Goal: Information Seeking & Learning: Check status

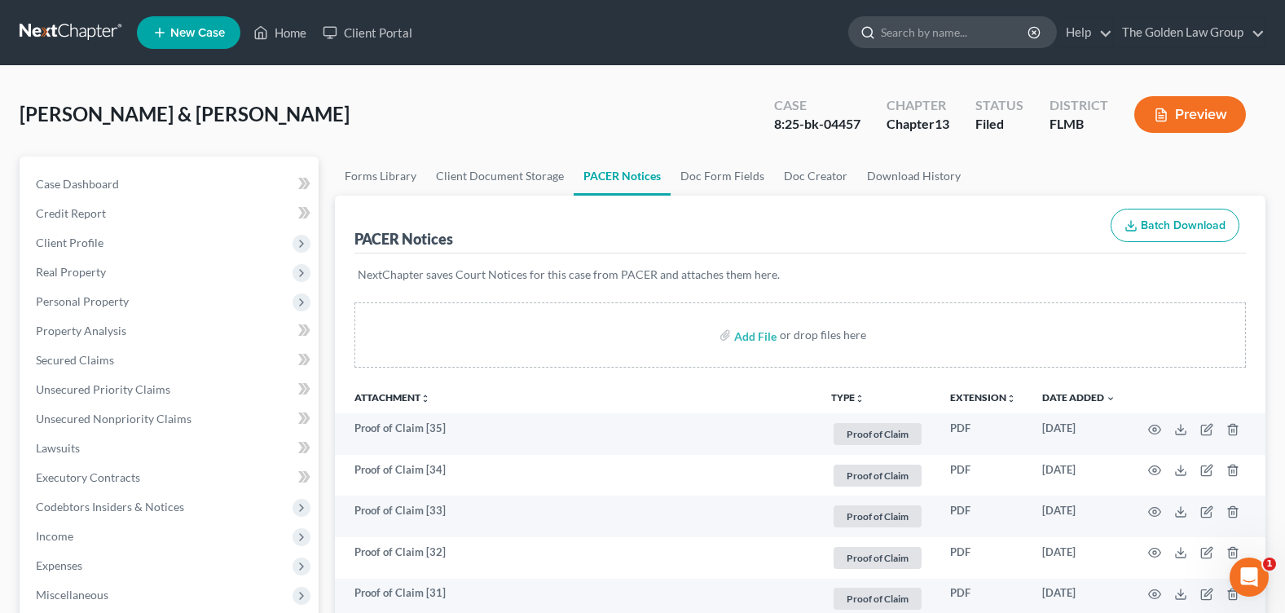
click at [924, 17] on input "search" at bounding box center [955, 32] width 149 height 30
type input "[PERSON_NAME]"
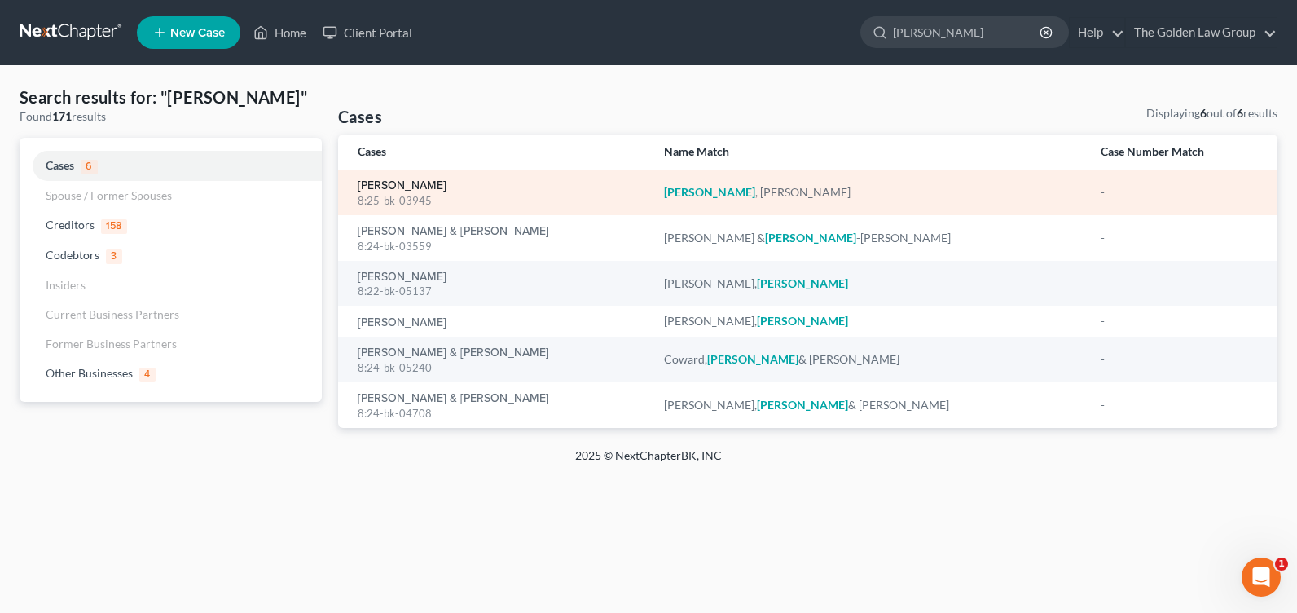
click at [407, 186] on link "[PERSON_NAME]" at bounding box center [402, 185] width 89 height 11
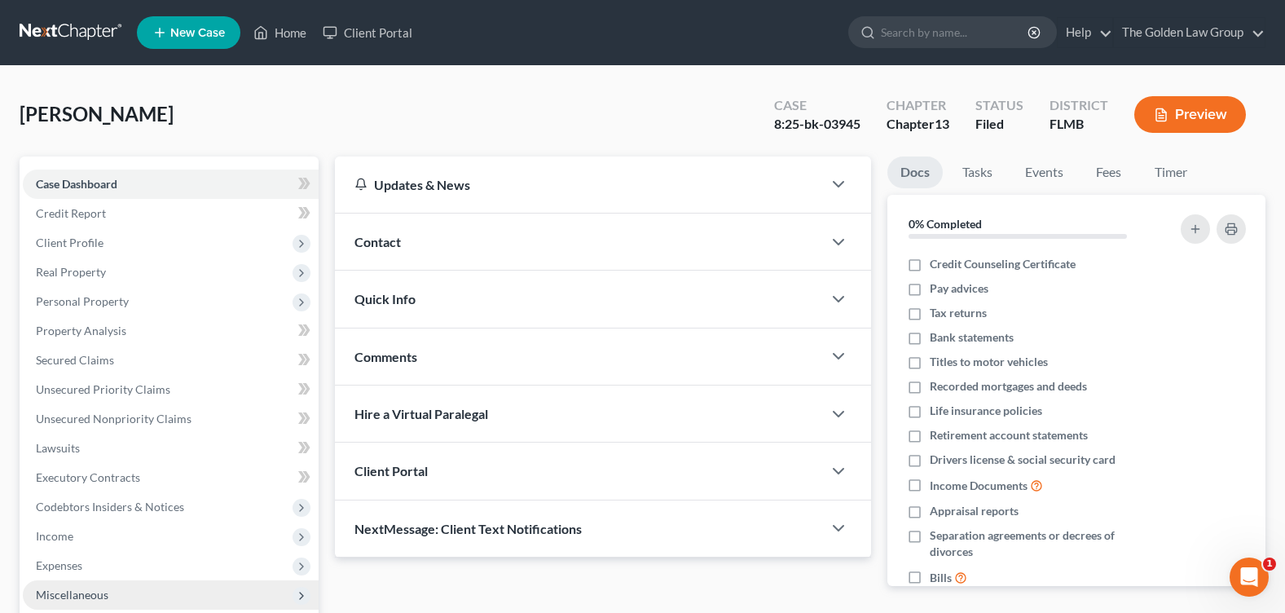
scroll to position [283, 0]
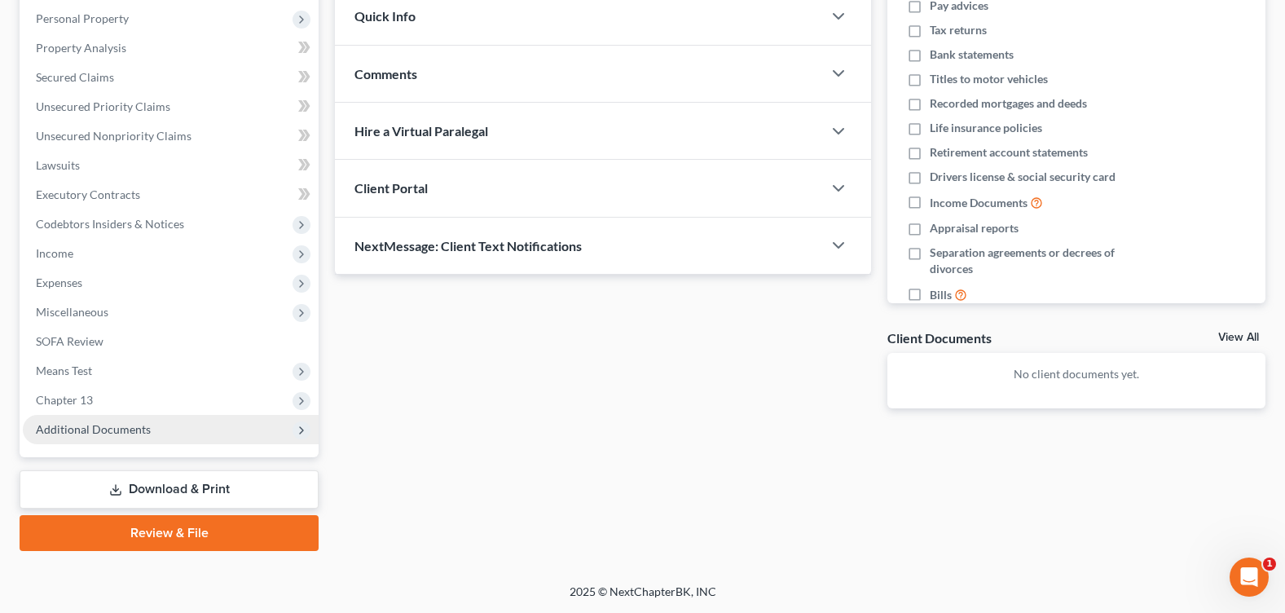
click at [129, 432] on span "Additional Documents" at bounding box center [93, 429] width 115 height 14
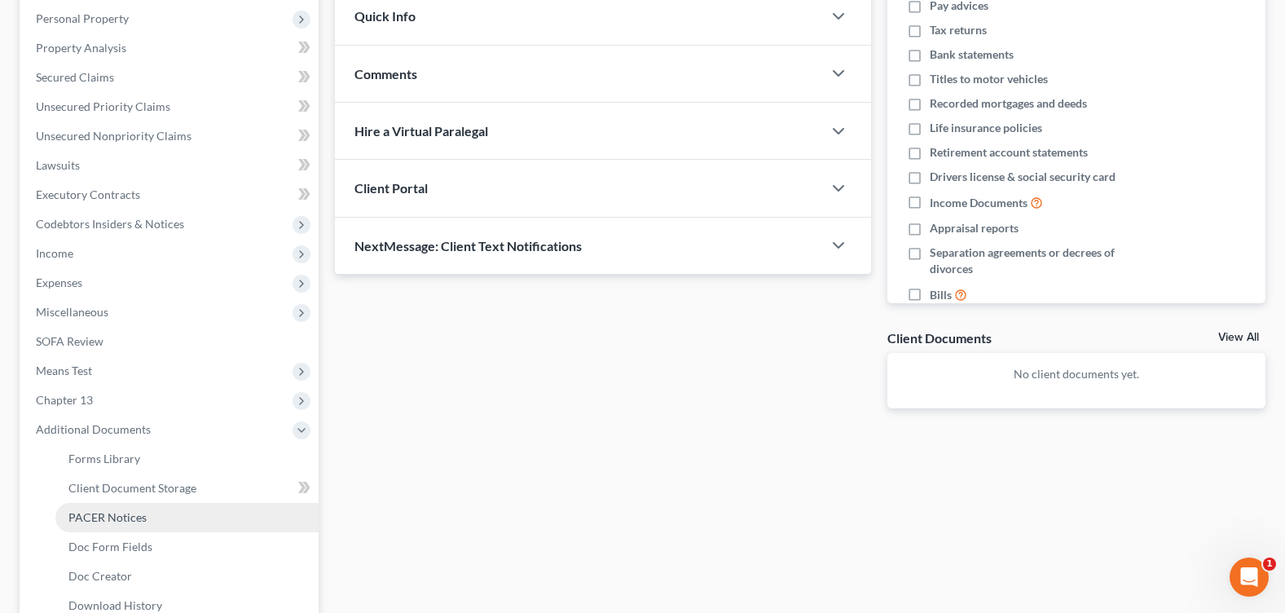
click at [171, 521] on link "PACER Notices" at bounding box center [186, 517] width 263 height 29
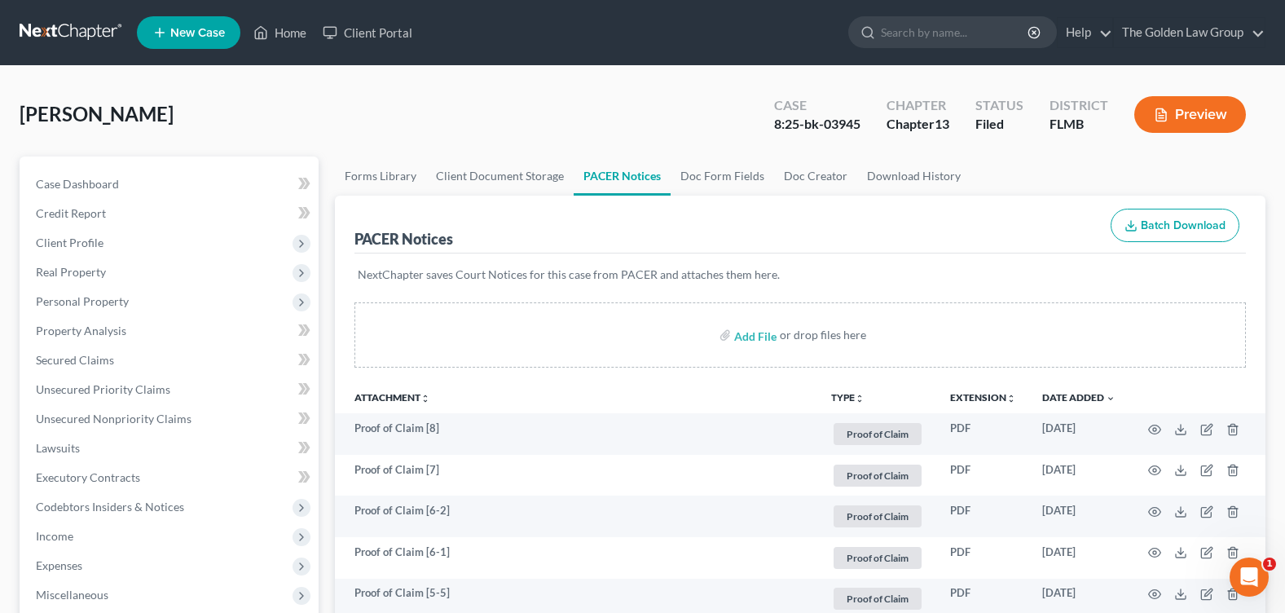
click at [504, 121] on div "[PERSON_NAME] Upgraded Case 8:25-bk-03945 Chapter Chapter 13 Status Filed Distr…" at bounding box center [643, 121] width 1246 height 71
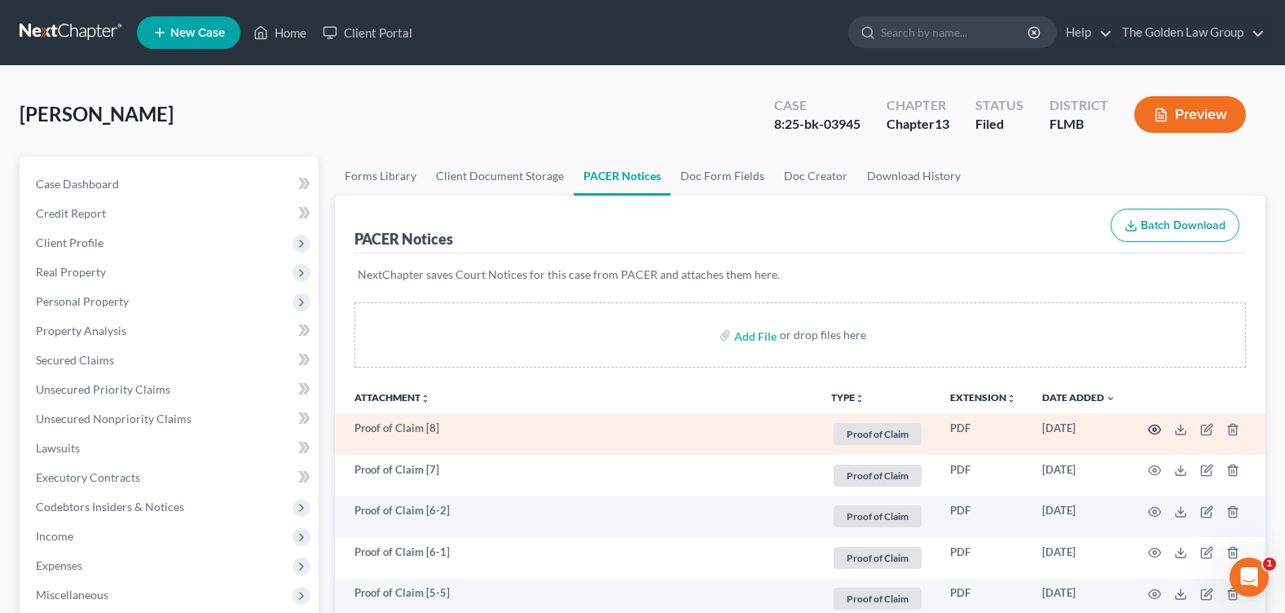
click at [1151, 429] on icon "button" at bounding box center [1154, 429] width 13 height 13
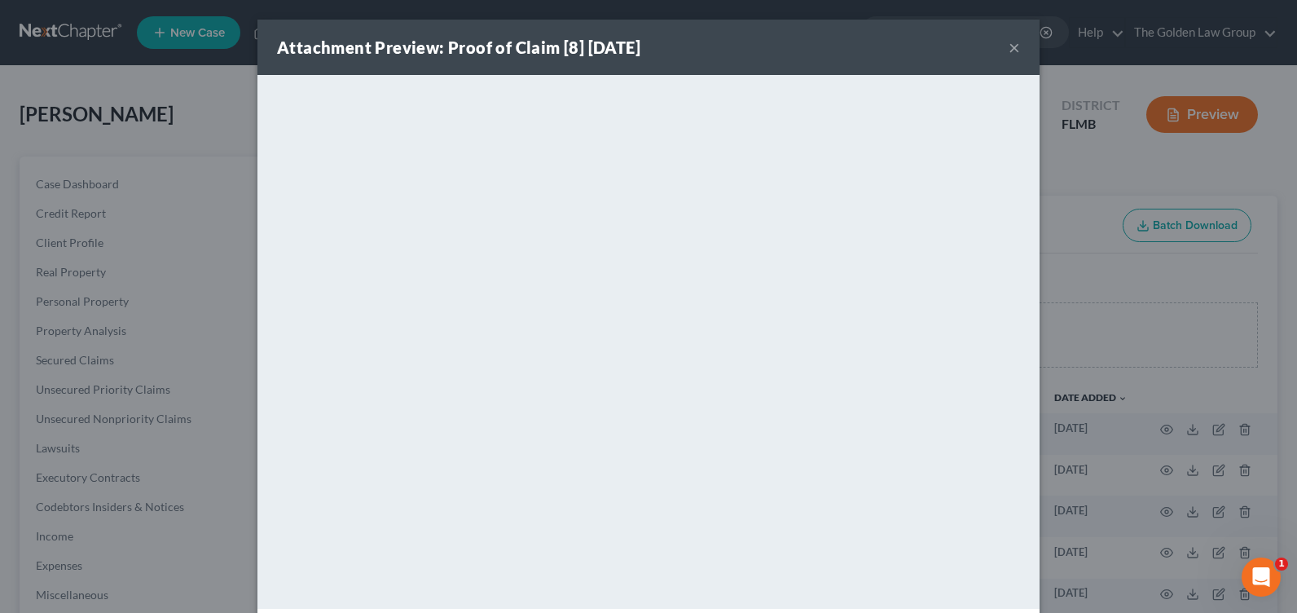
click at [1009, 43] on button "×" at bounding box center [1014, 47] width 11 height 20
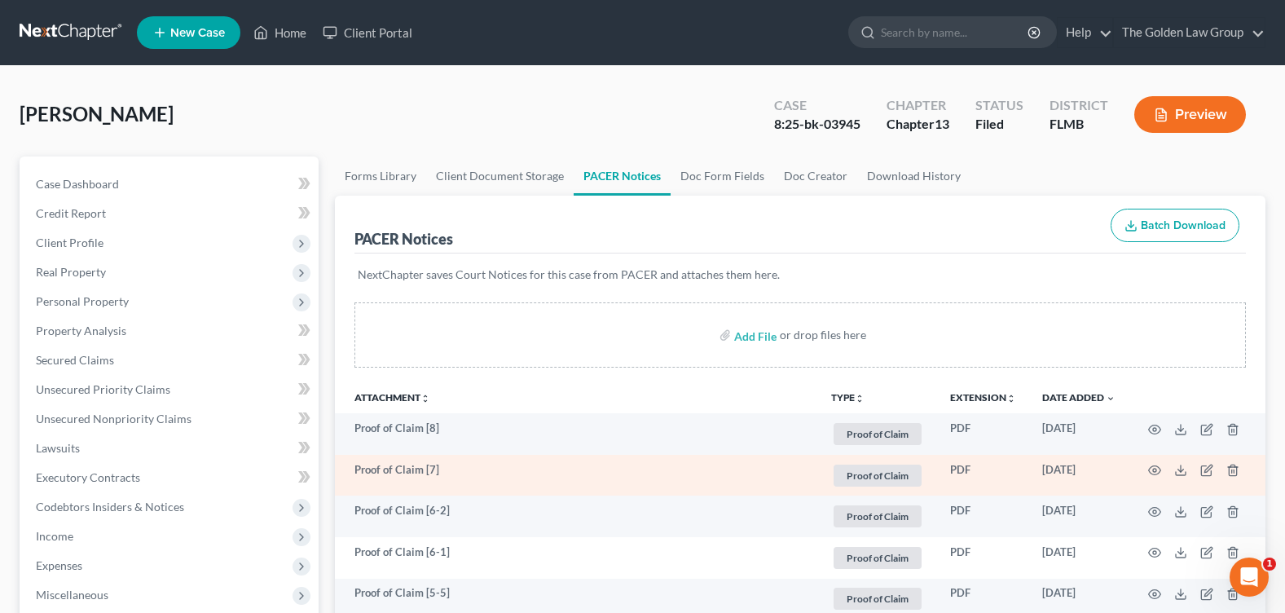
drag, startPoint x: 1020, startPoint y: 452, endPoint x: 1085, endPoint y: 455, distance: 64.4
drag, startPoint x: 1085, startPoint y: 455, endPoint x: 1146, endPoint y: 471, distance: 63.3
click at [1146, 471] on td at bounding box center [1197, 476] width 137 height 42
click at [1160, 473] on icon "button" at bounding box center [1155, 470] width 12 height 9
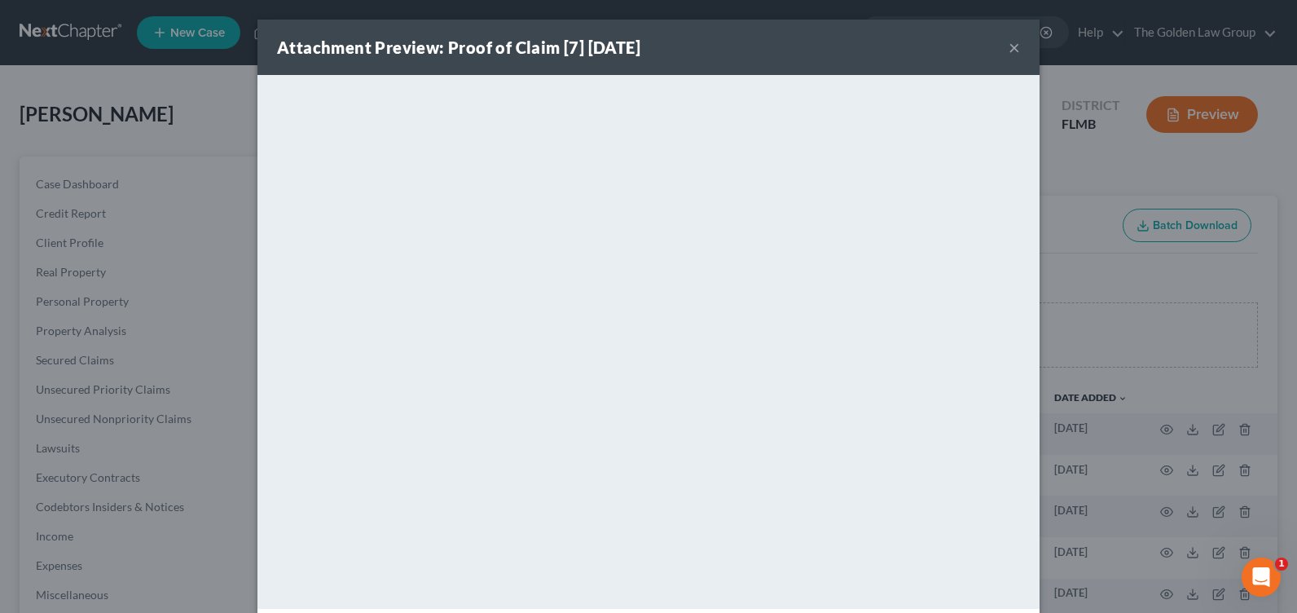
click at [1009, 48] on button "×" at bounding box center [1014, 47] width 11 height 20
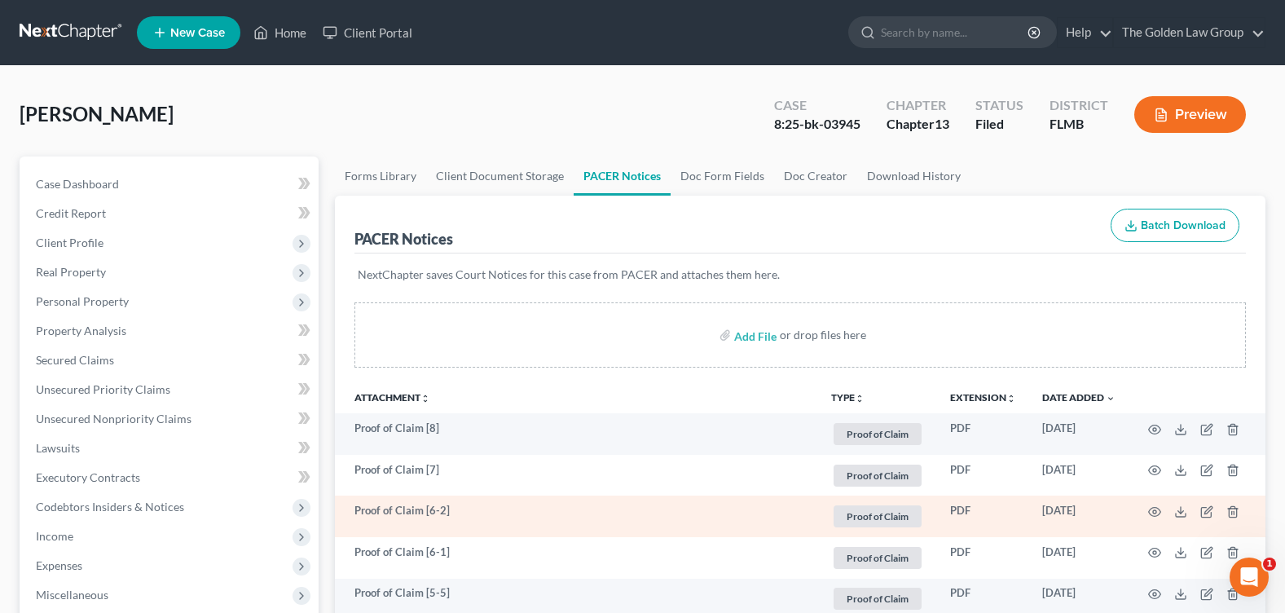
scroll to position [163, 0]
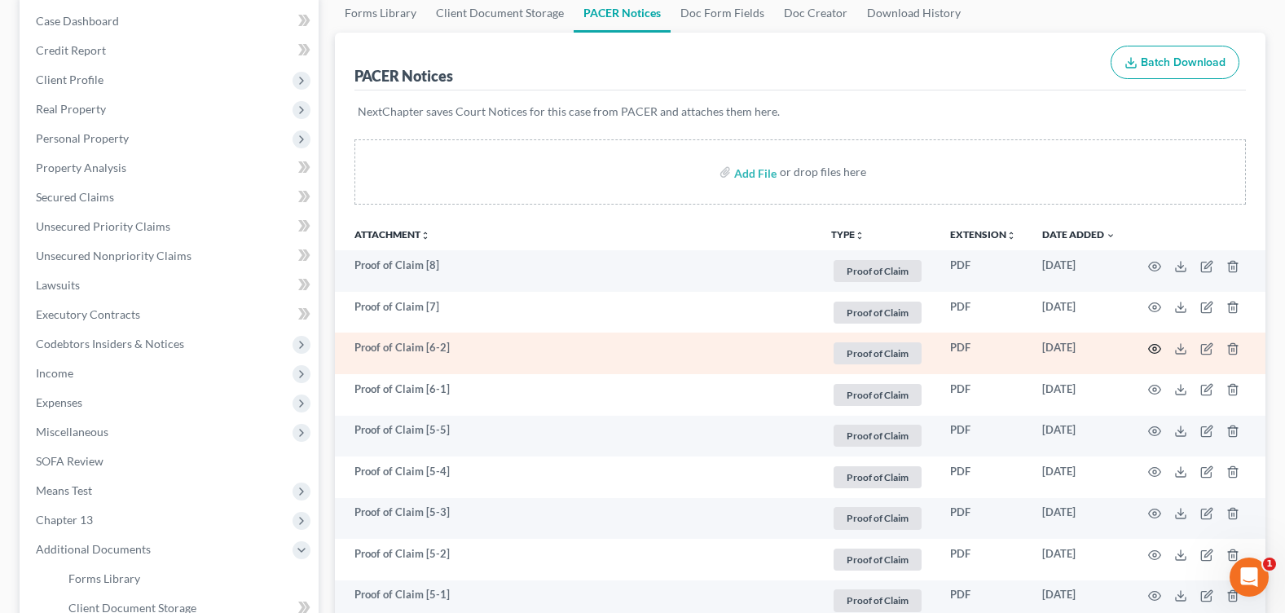
click at [1151, 347] on icon "button" at bounding box center [1154, 348] width 13 height 13
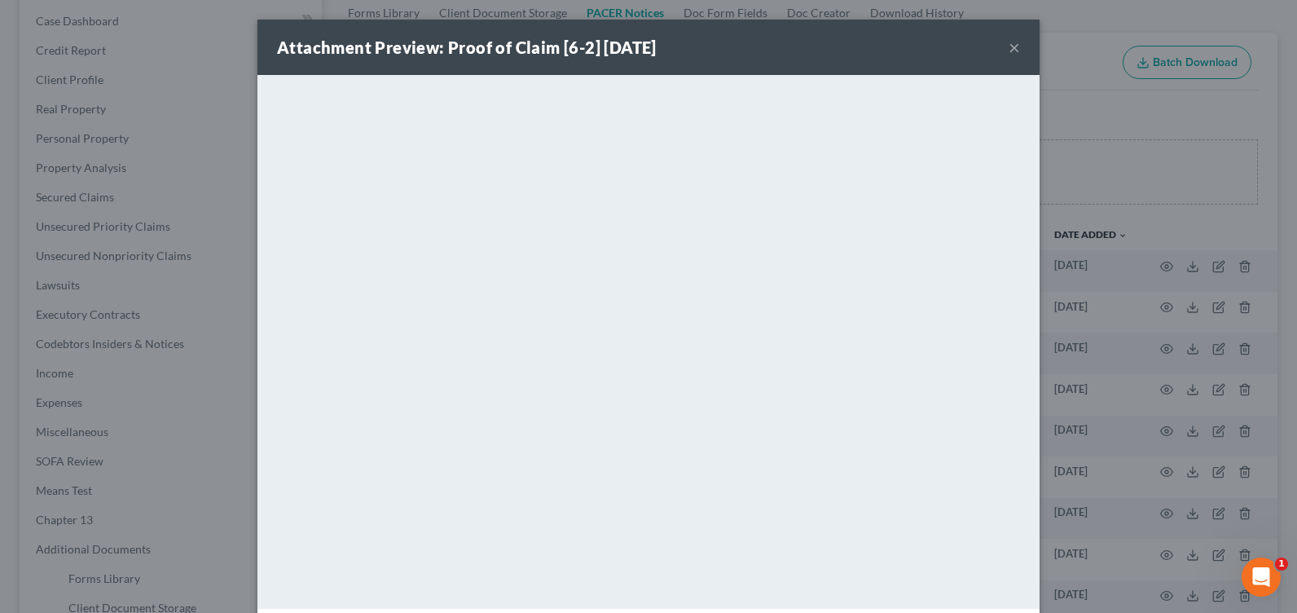
click at [1009, 47] on button "×" at bounding box center [1014, 47] width 11 height 20
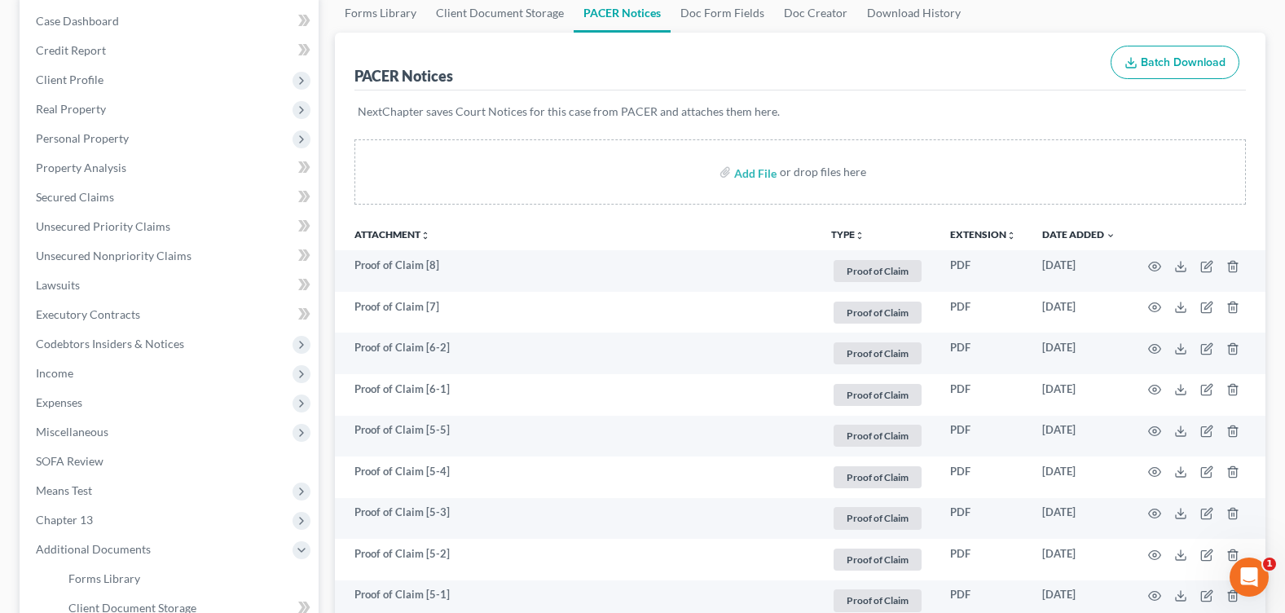
scroll to position [0, 0]
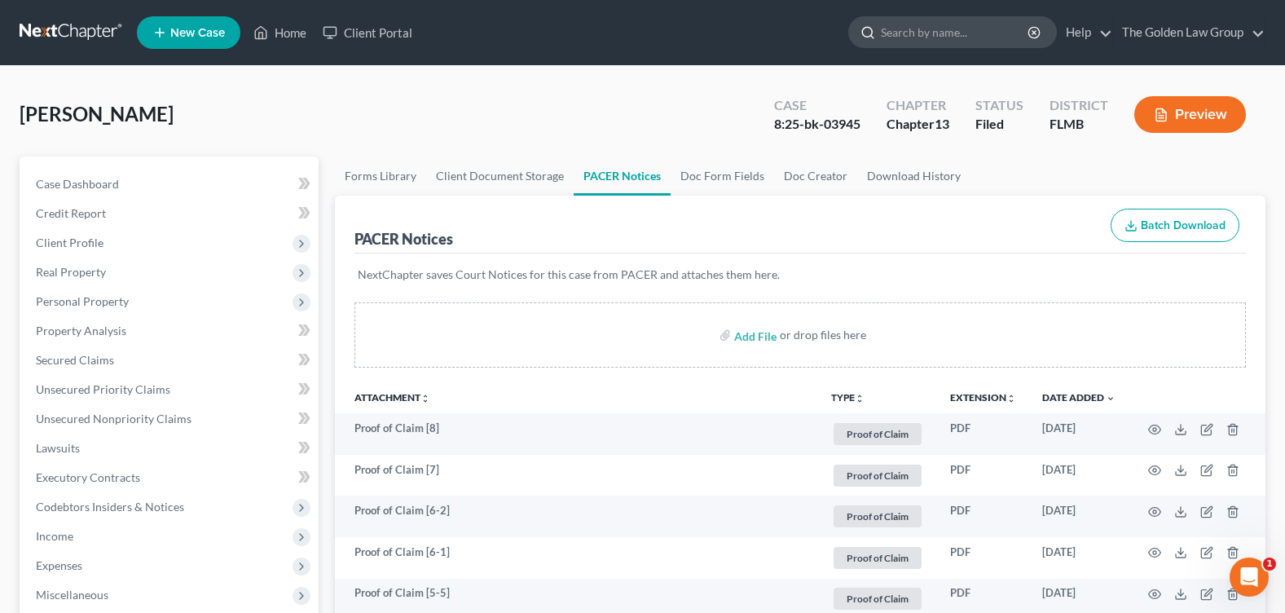
click at [918, 20] on input "search" at bounding box center [955, 32] width 149 height 30
click at [918, 29] on input "search" at bounding box center [955, 32] width 149 height 30
type input "hir"
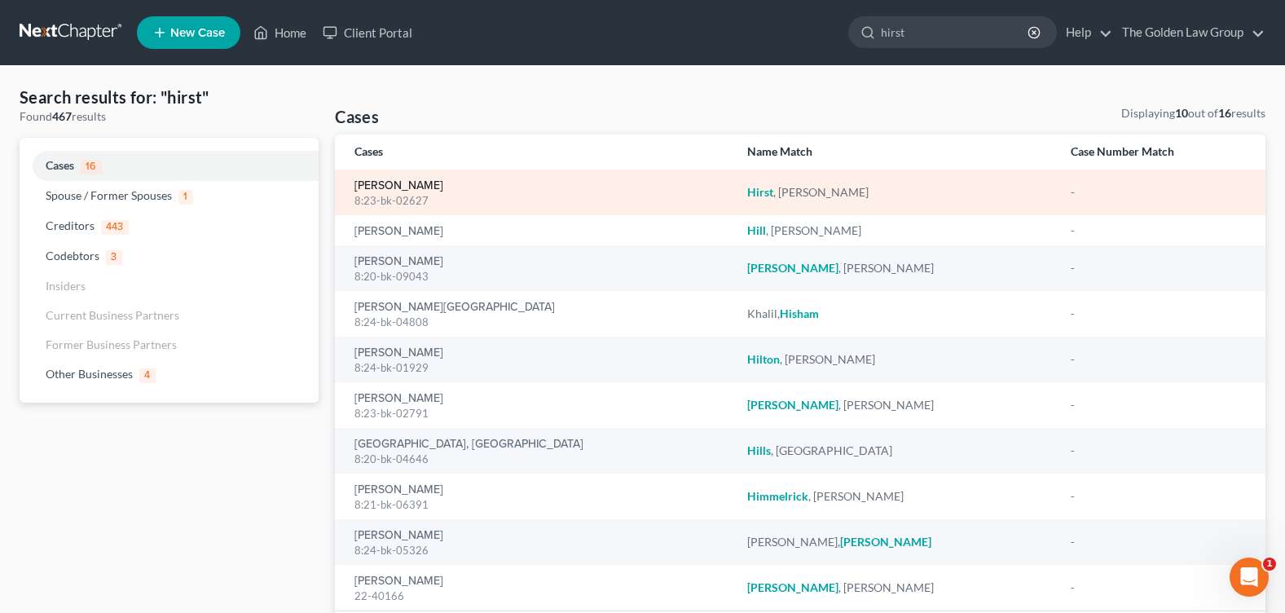
click at [388, 183] on link "[PERSON_NAME]" at bounding box center [398, 185] width 89 height 11
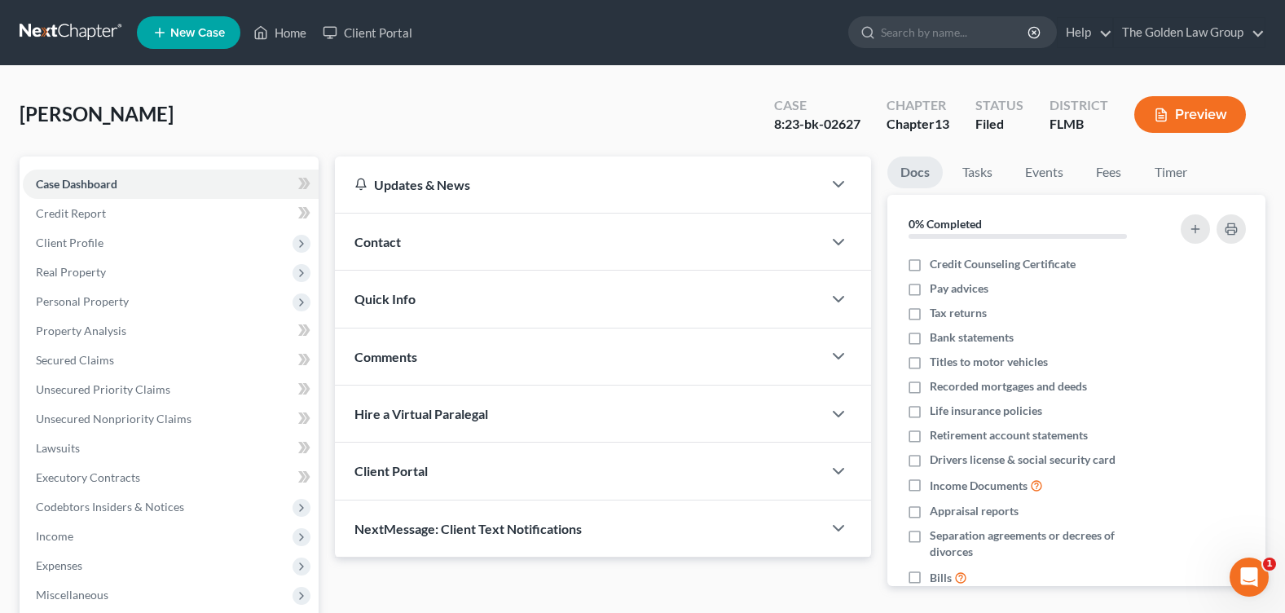
scroll to position [283, 0]
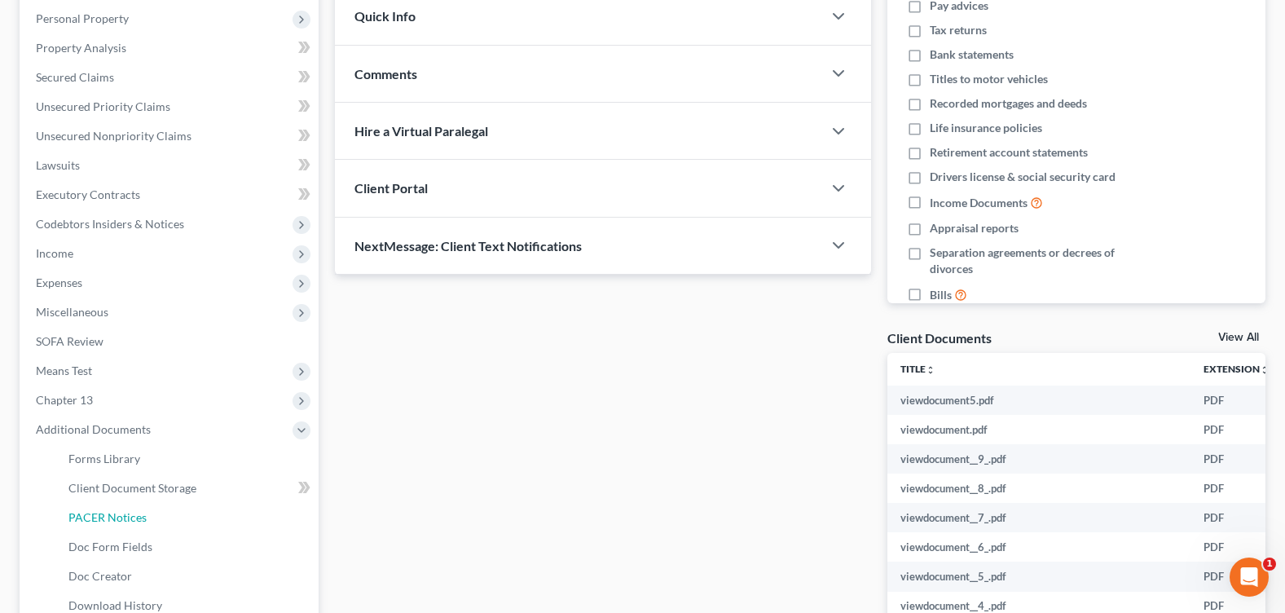
click at [152, 517] on link "PACER Notices" at bounding box center [186, 517] width 263 height 29
click at [165, 239] on span "Codebtors Insiders & Notices" at bounding box center [171, 223] width 296 height 29
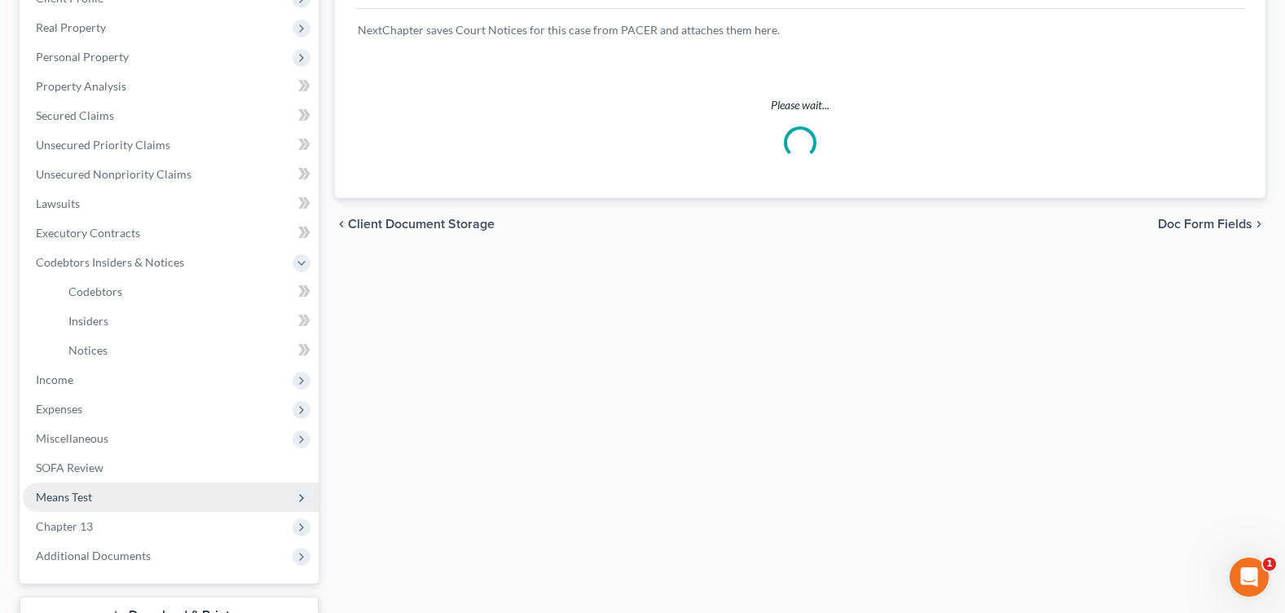
scroll to position [326, 0]
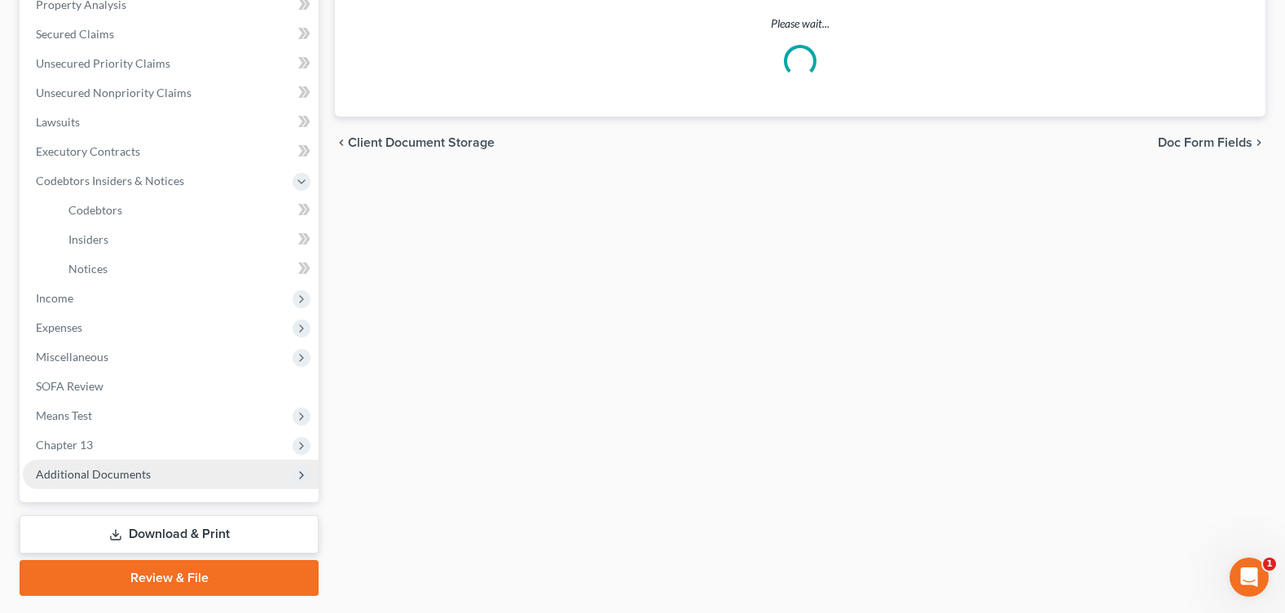
click at [92, 467] on span "Additional Documents" at bounding box center [93, 474] width 115 height 14
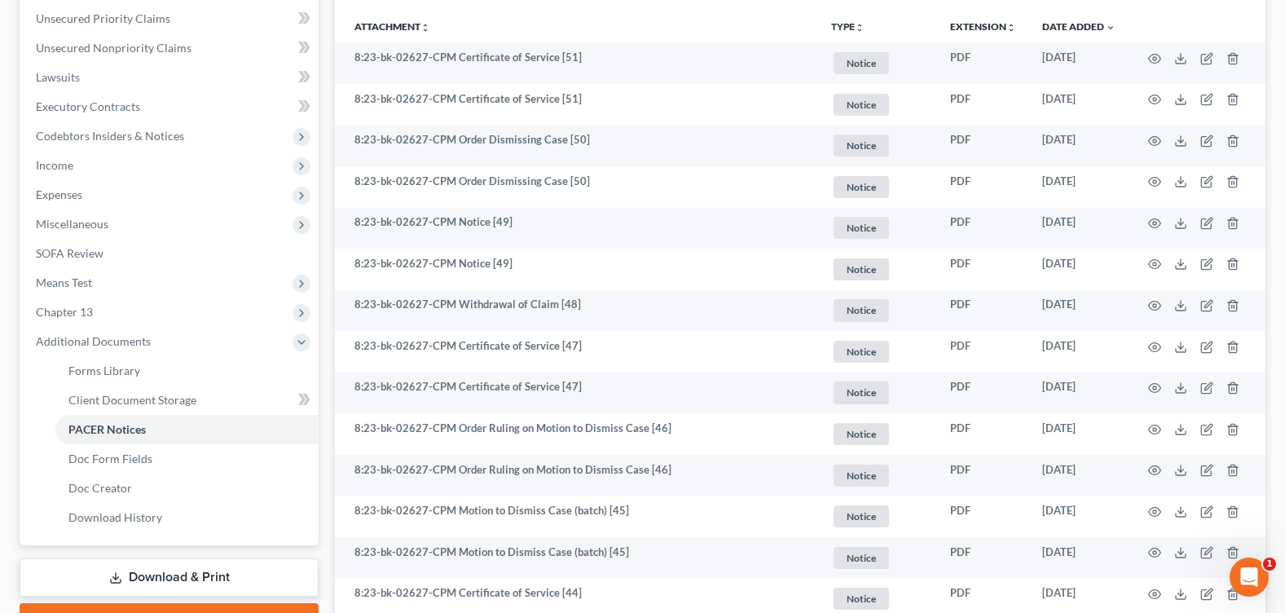
scroll to position [0, 0]
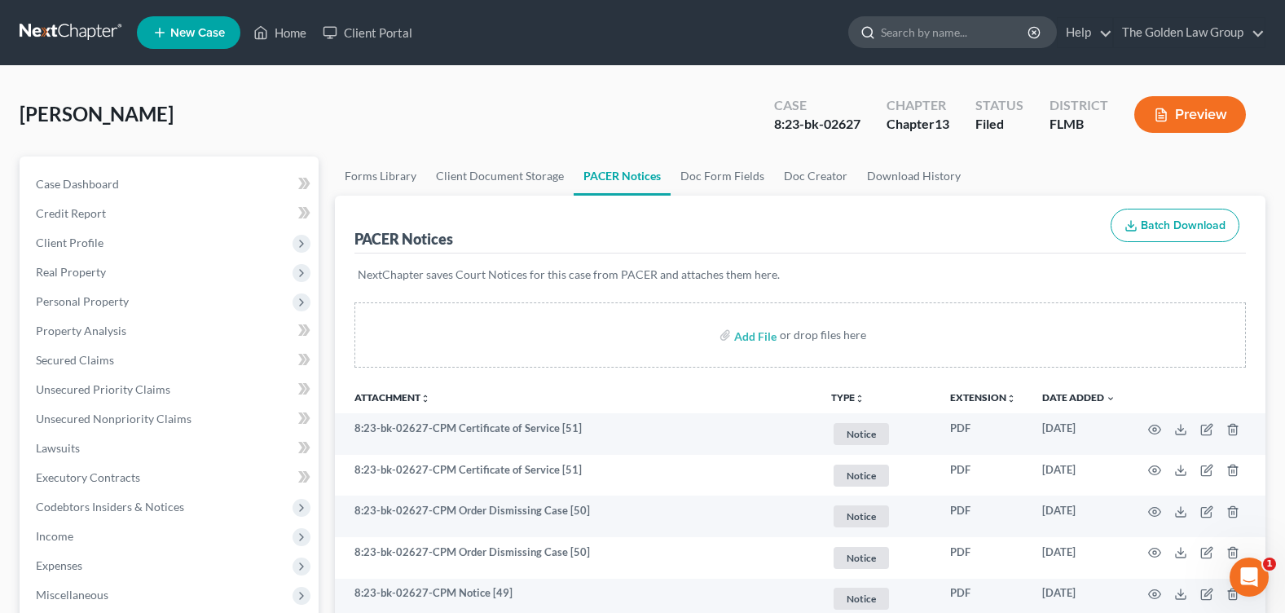
click at [898, 31] on input "search" at bounding box center [955, 32] width 149 height 30
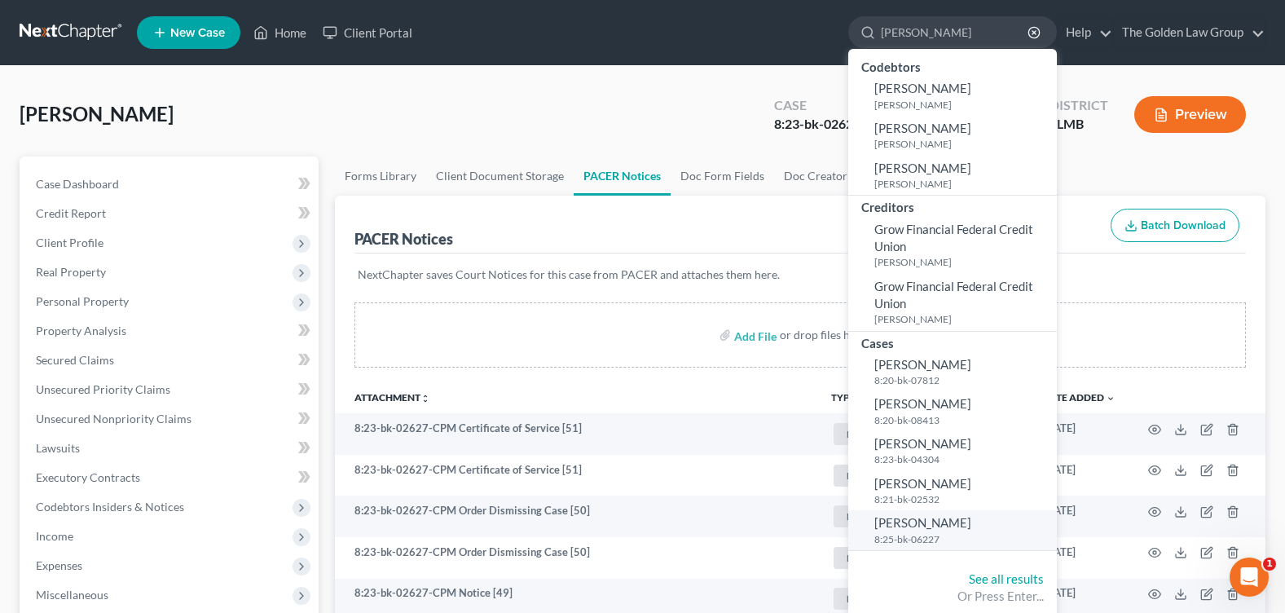
type input "[PERSON_NAME]"
click at [896, 523] on span "[PERSON_NAME]" at bounding box center [922, 522] width 97 height 15
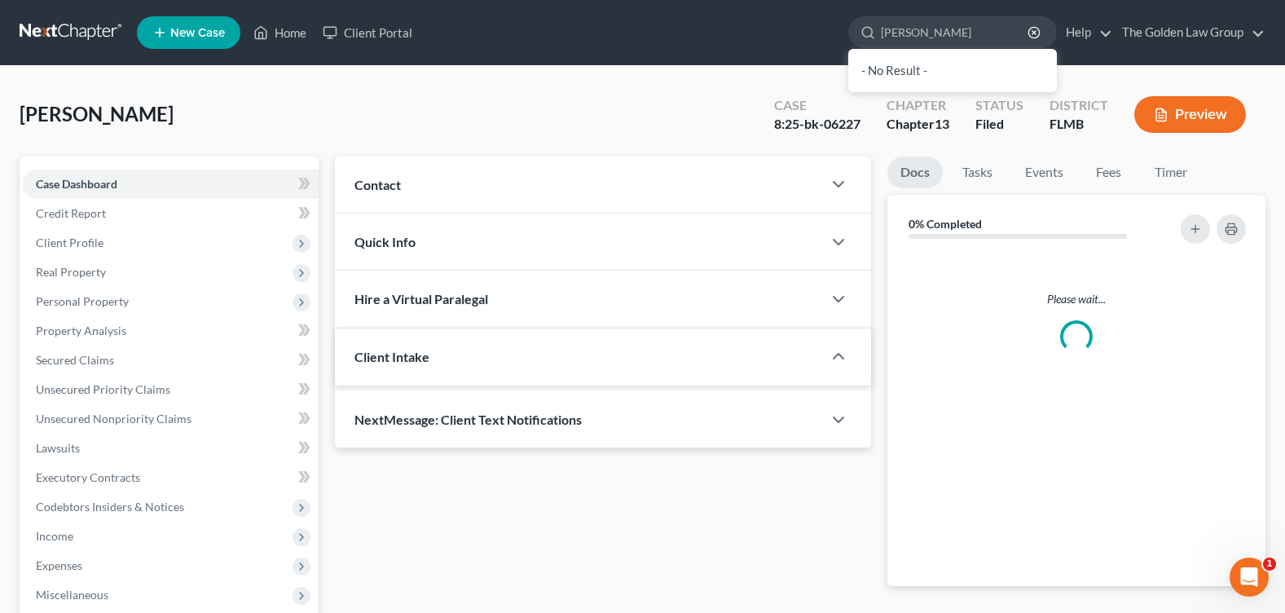
click at [932, 525] on div "Please wait..." at bounding box center [1076, 419] width 378 height 334
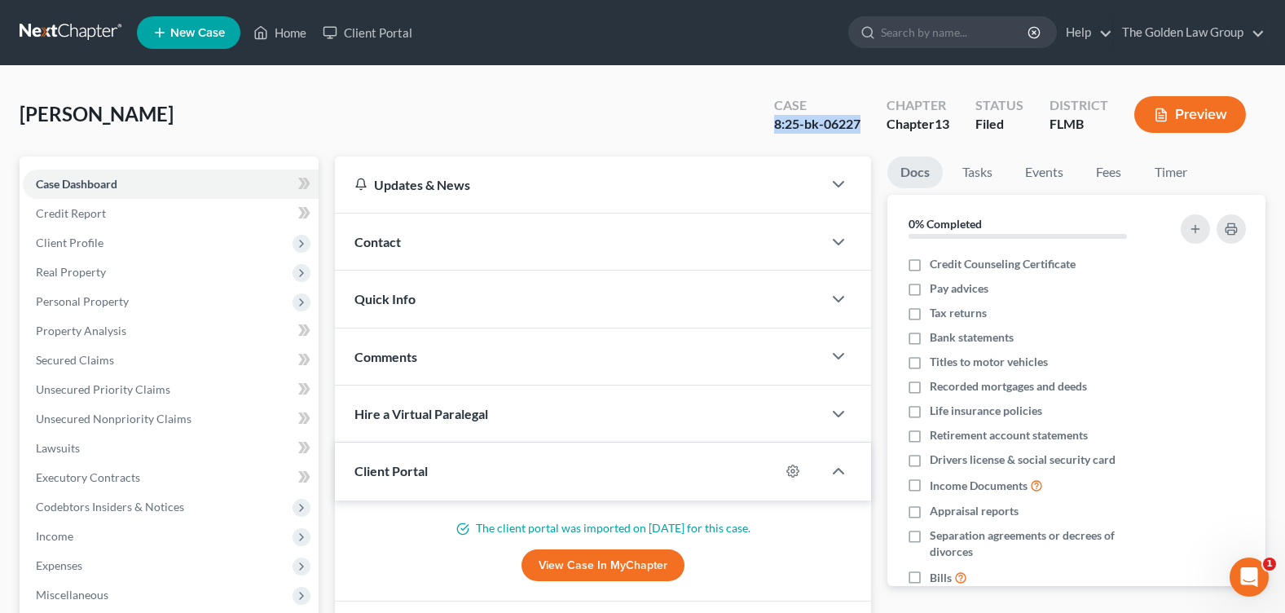
drag, startPoint x: 771, startPoint y: 118, endPoint x: 857, endPoint y: 125, distance: 86.6
click at [857, 125] on div "Case 8:25-bk-06227" at bounding box center [817, 116] width 112 height 48
copy div "8:25-bk-06227"
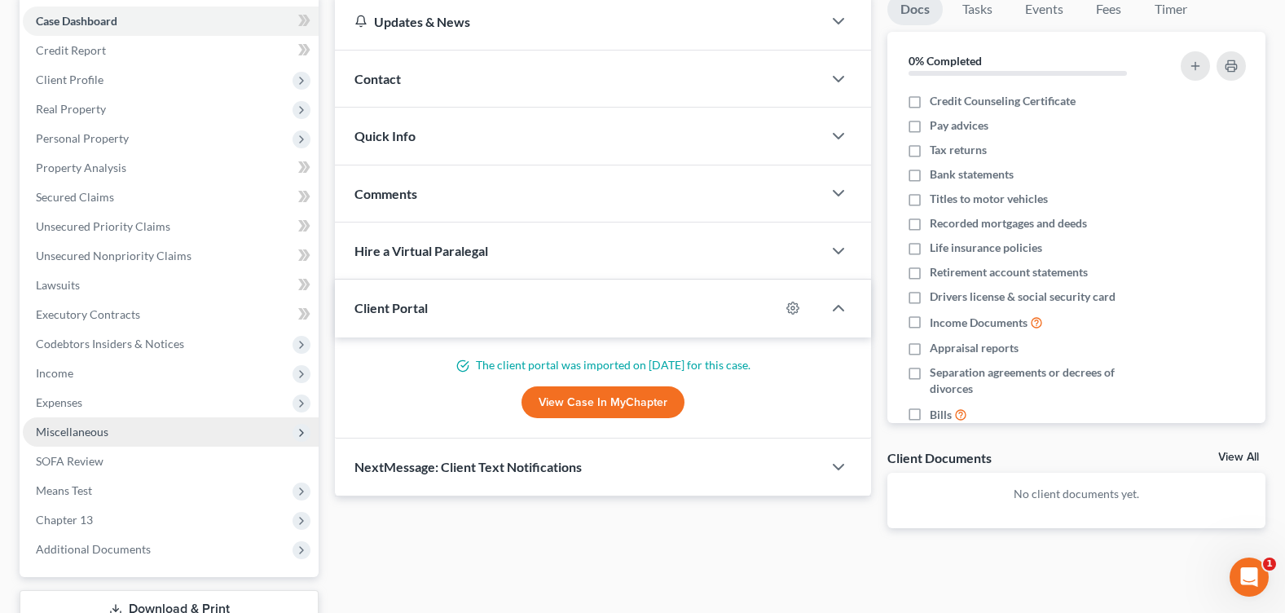
scroll to position [283, 0]
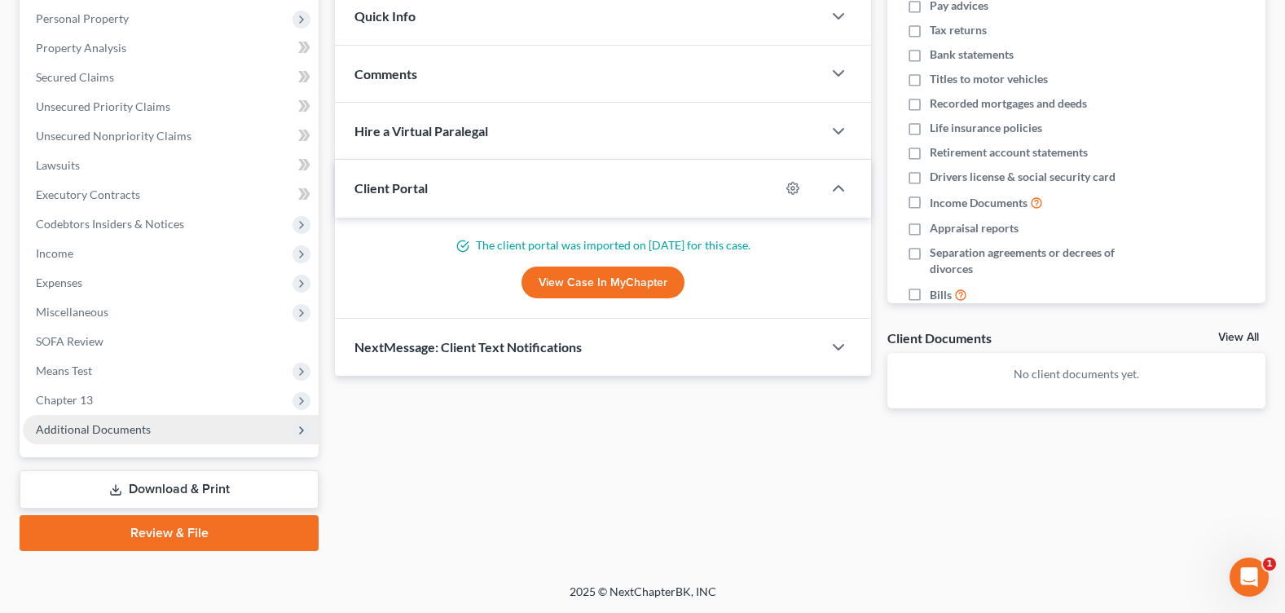
click at [153, 437] on span "Additional Documents" at bounding box center [171, 429] width 296 height 29
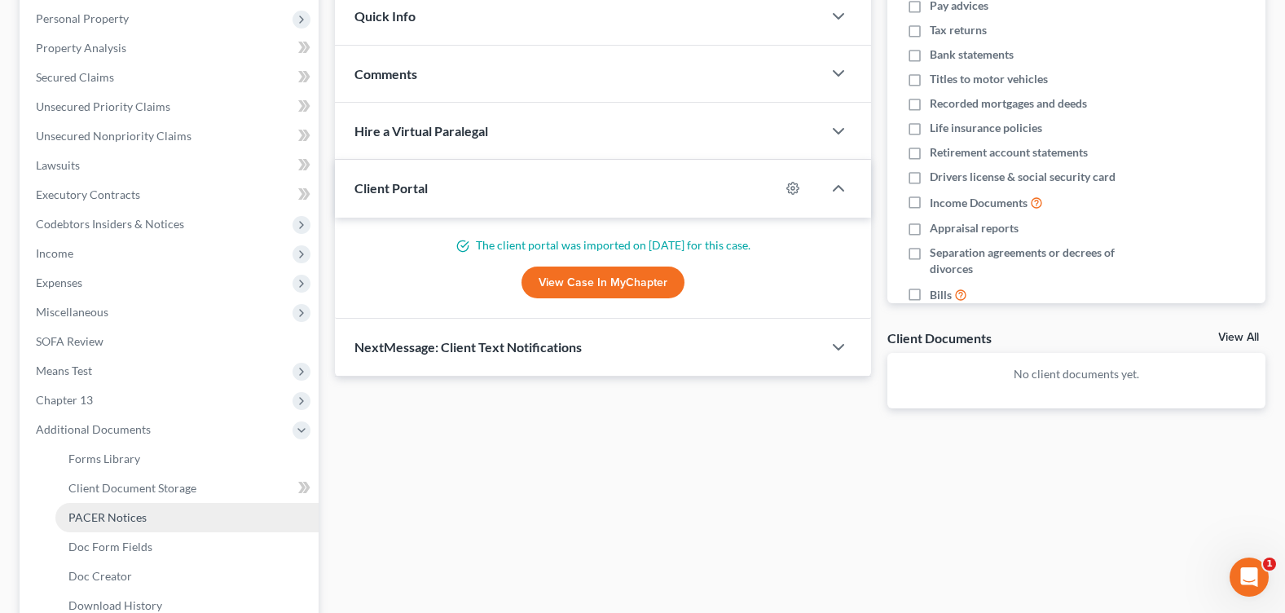
click at [152, 507] on link "PACER Notices" at bounding box center [186, 517] width 263 height 29
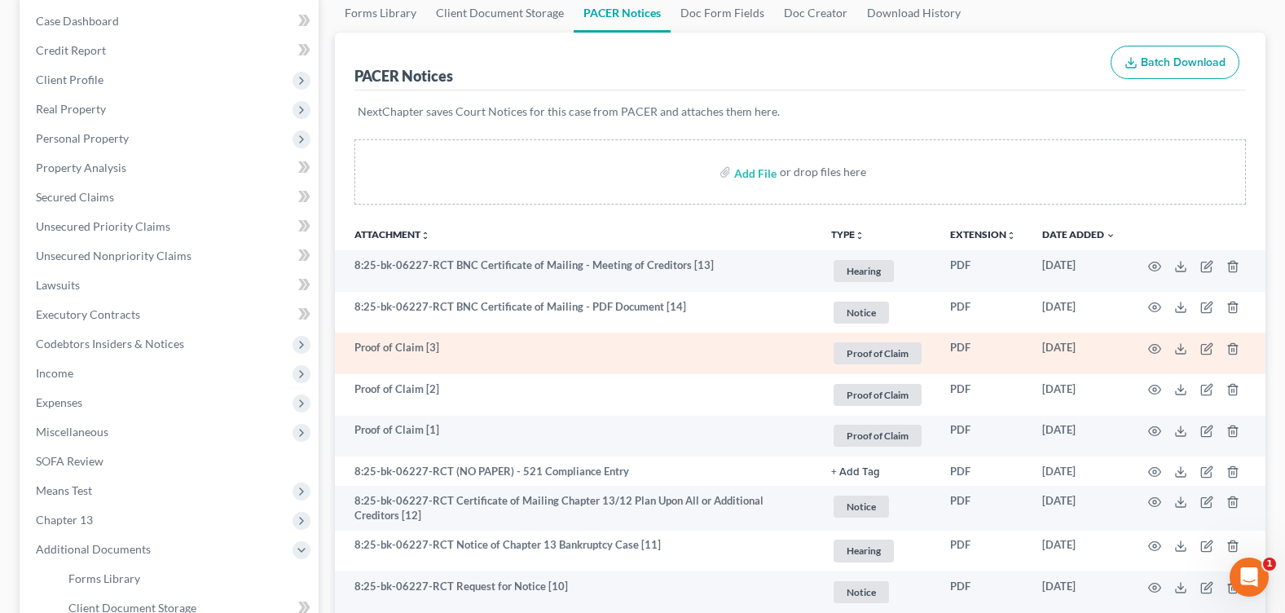
scroll to position [489, 0]
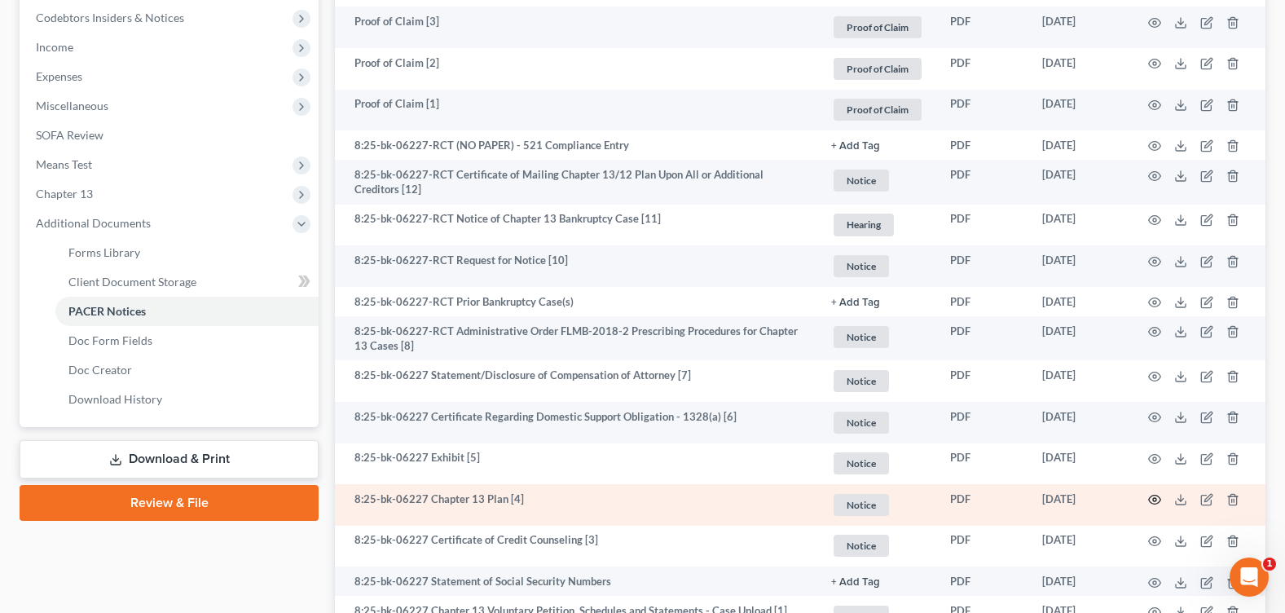
click at [1151, 499] on icon "button" at bounding box center [1154, 499] width 13 height 13
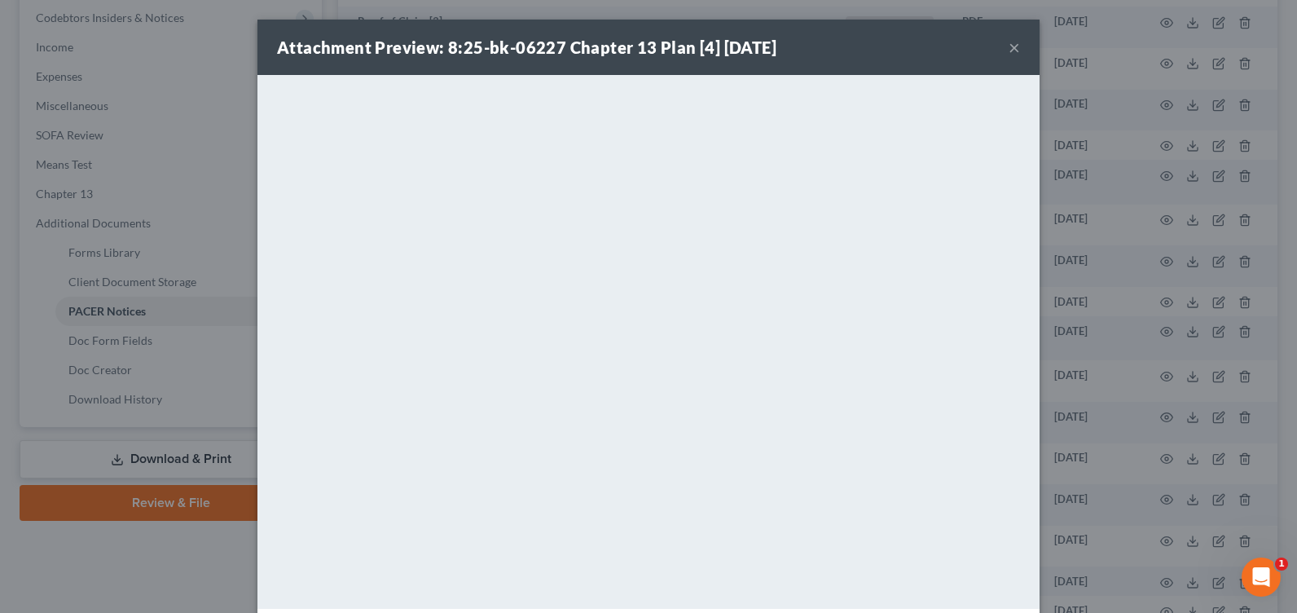
click at [1011, 51] on button "×" at bounding box center [1014, 47] width 11 height 20
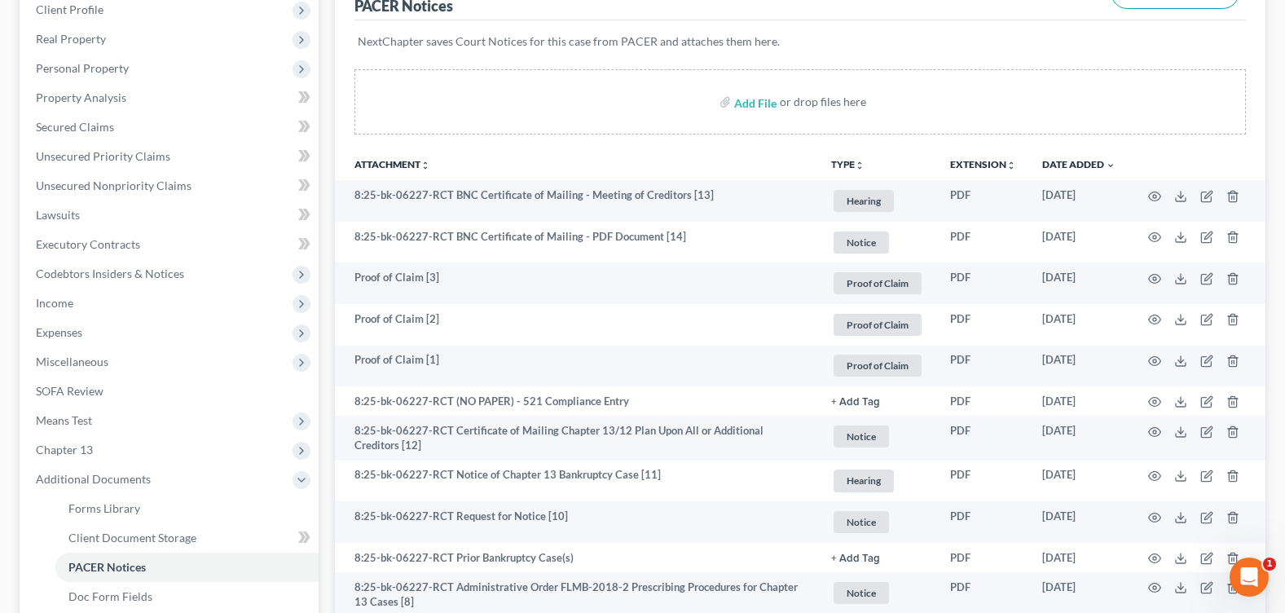
scroll to position [0, 0]
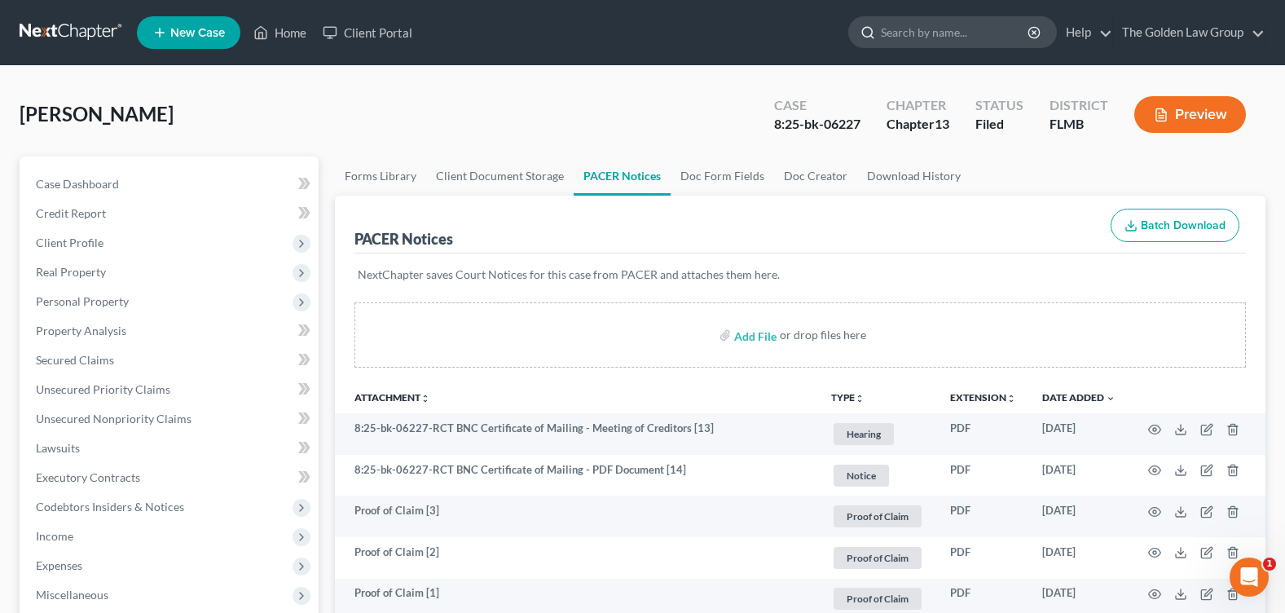
click at [905, 27] on input "search" at bounding box center [955, 32] width 149 height 30
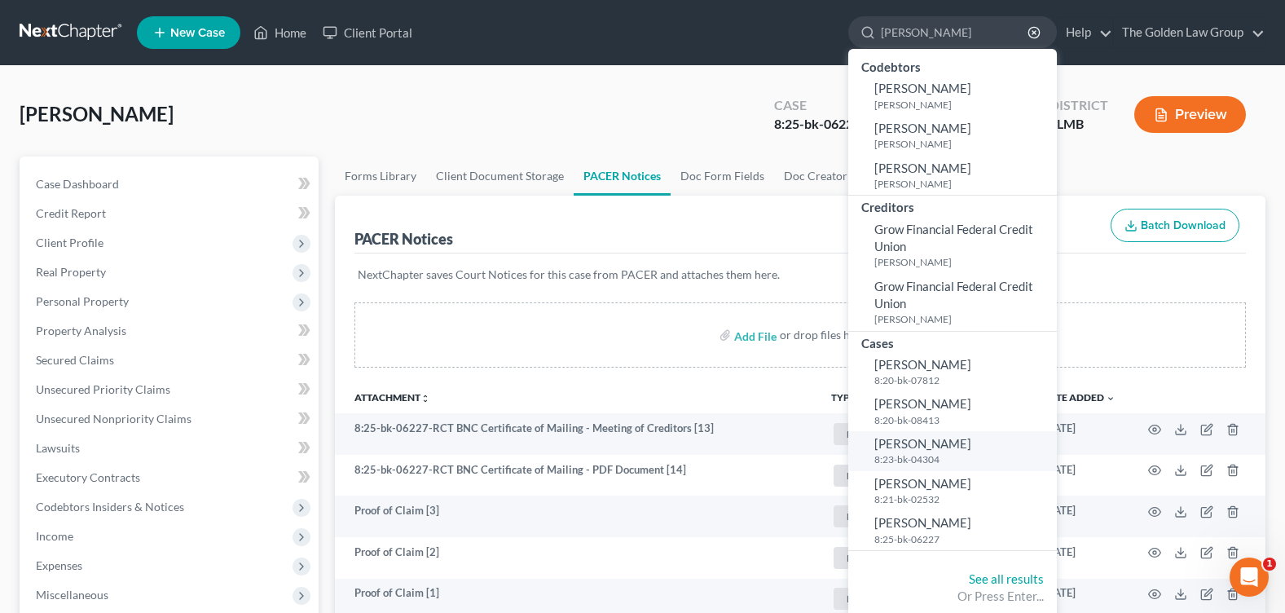
type input "[PERSON_NAME]"
click at [916, 451] on link "[PERSON_NAME] 8:23-bk-04304" at bounding box center [952, 451] width 209 height 40
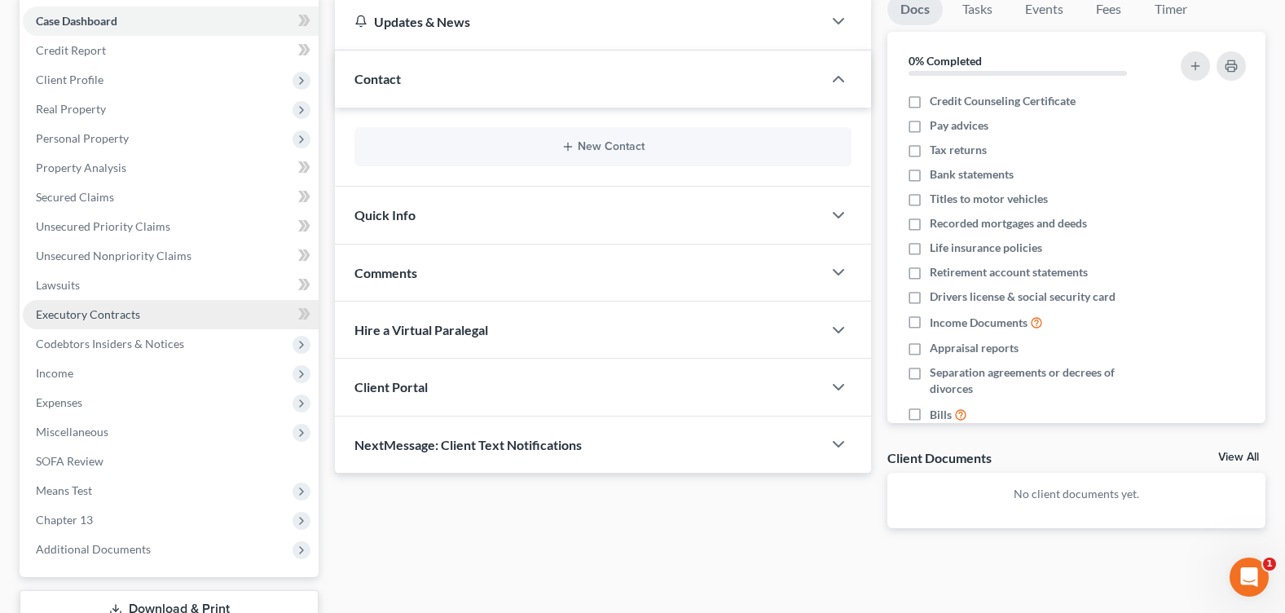
scroll to position [283, 0]
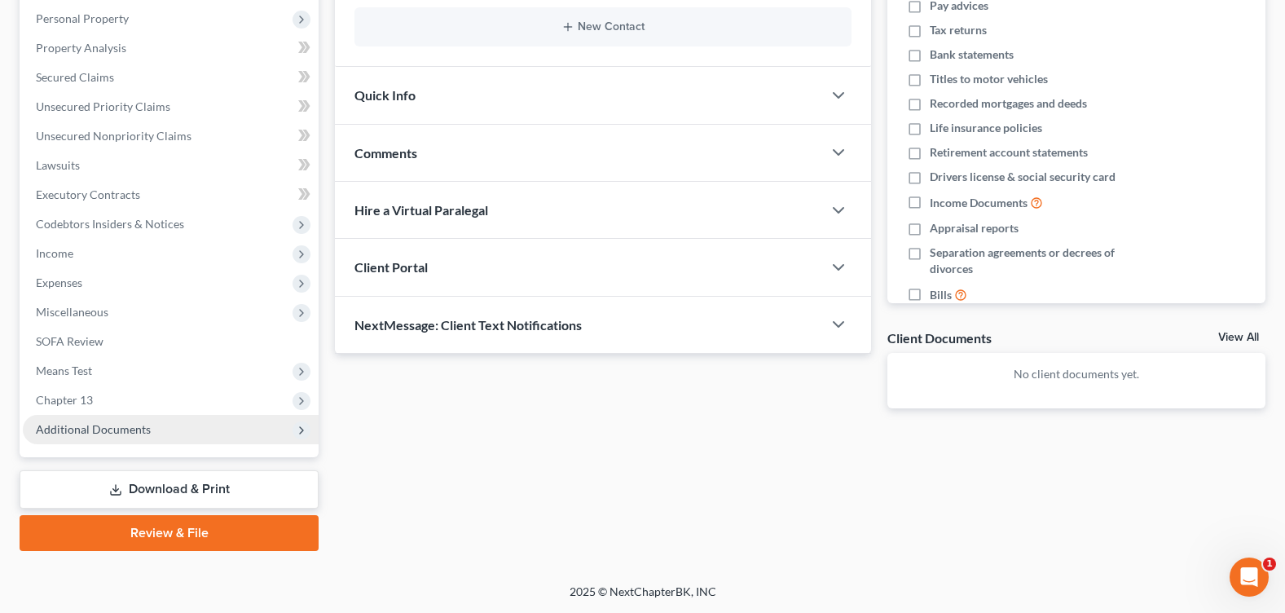
click at [139, 430] on span "Additional Documents" at bounding box center [93, 429] width 115 height 14
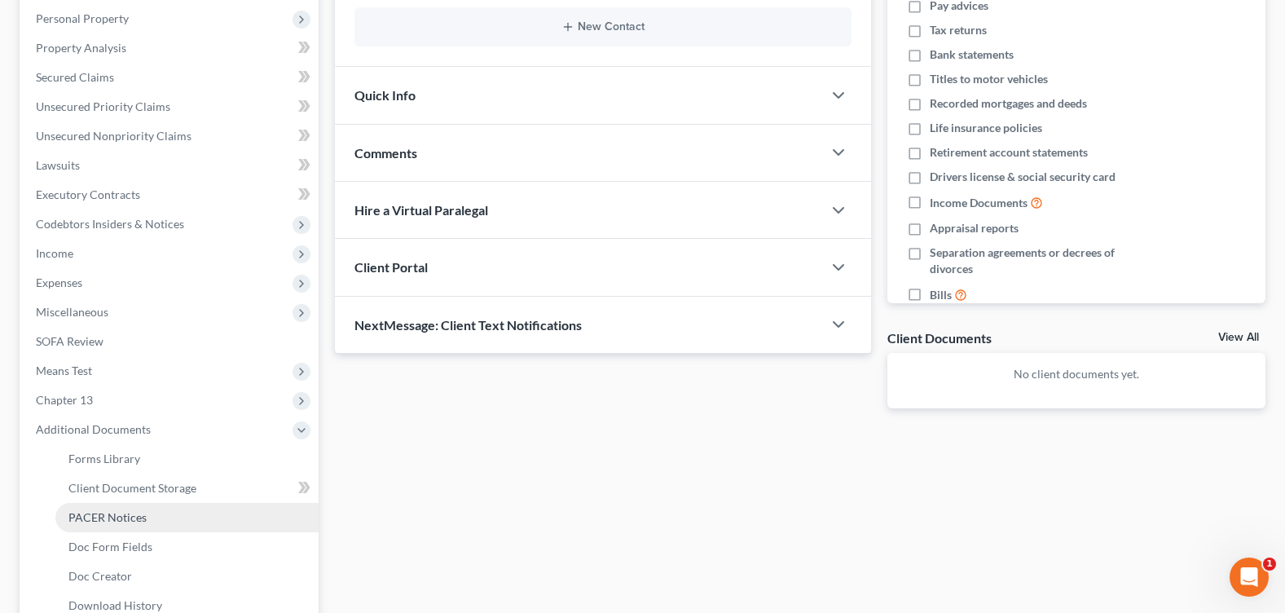
click at [167, 514] on link "PACER Notices" at bounding box center [186, 517] width 263 height 29
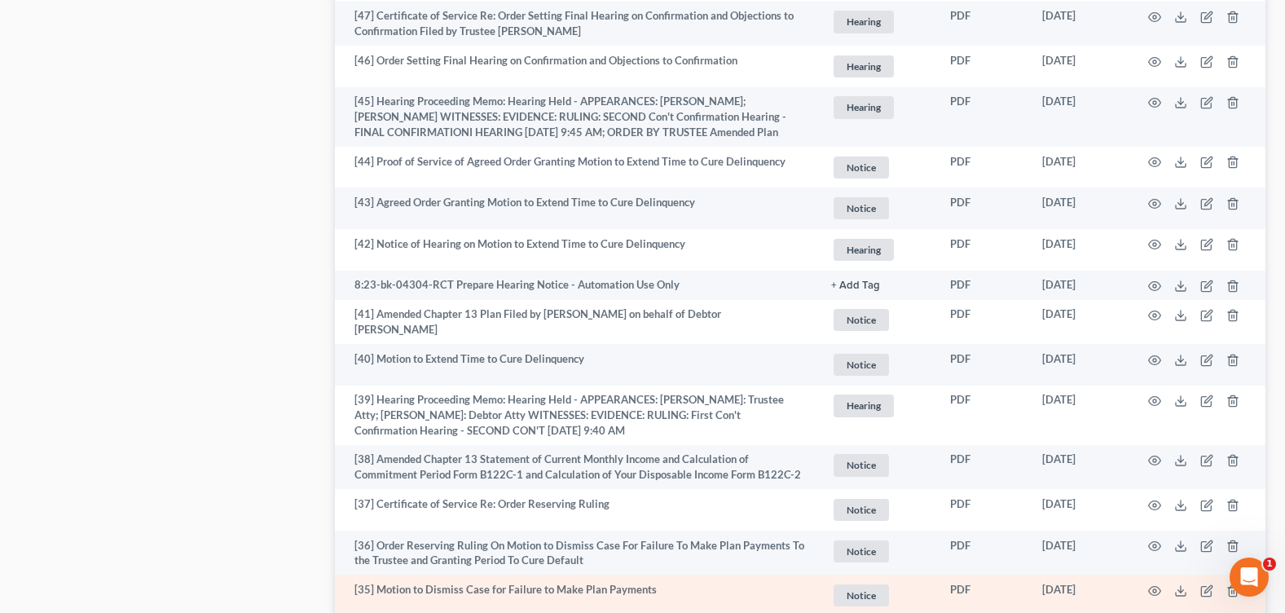
scroll to position [1222, 0]
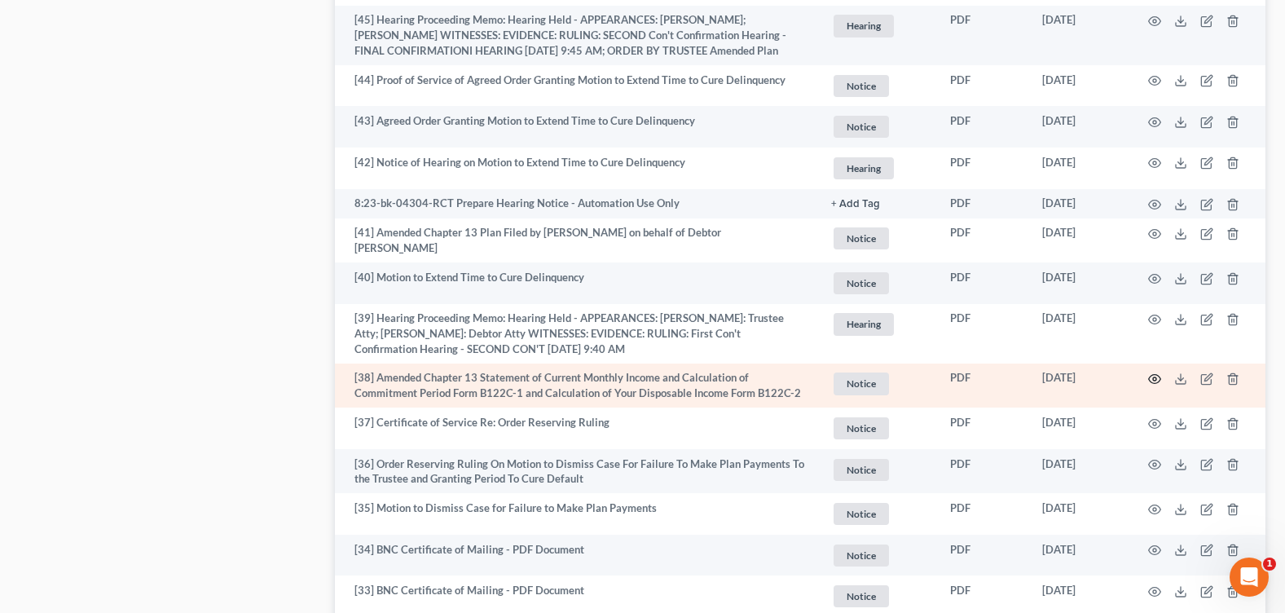
click at [1158, 376] on icon "button" at bounding box center [1155, 379] width 12 height 9
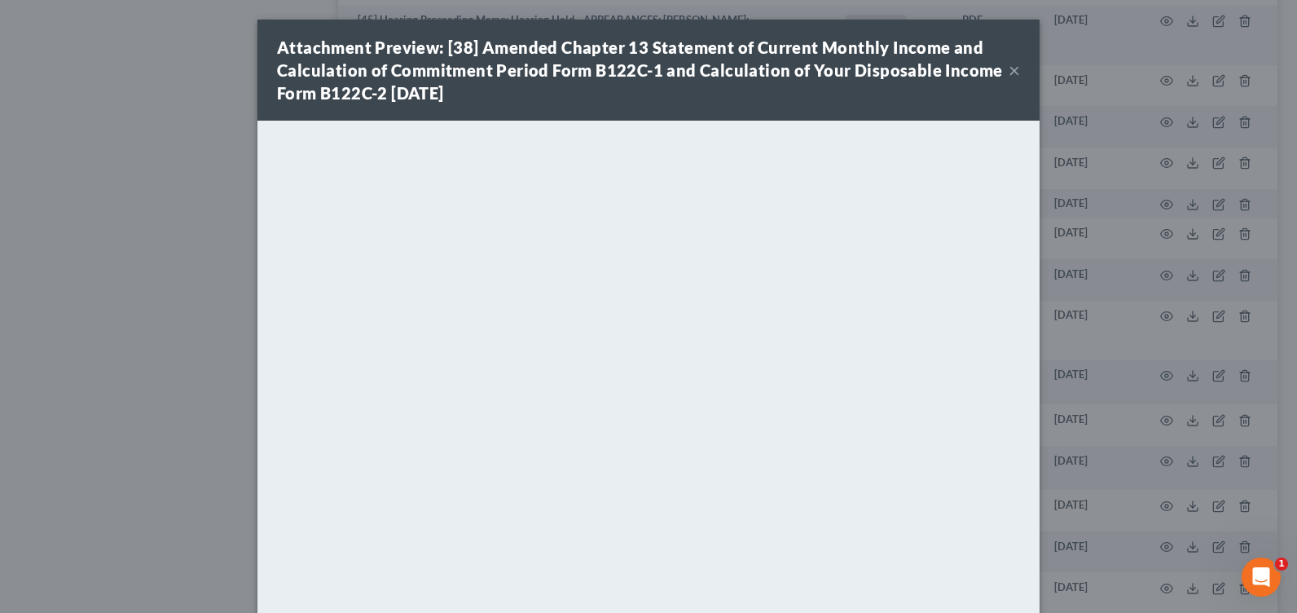
click at [1009, 70] on button "×" at bounding box center [1014, 70] width 11 height 20
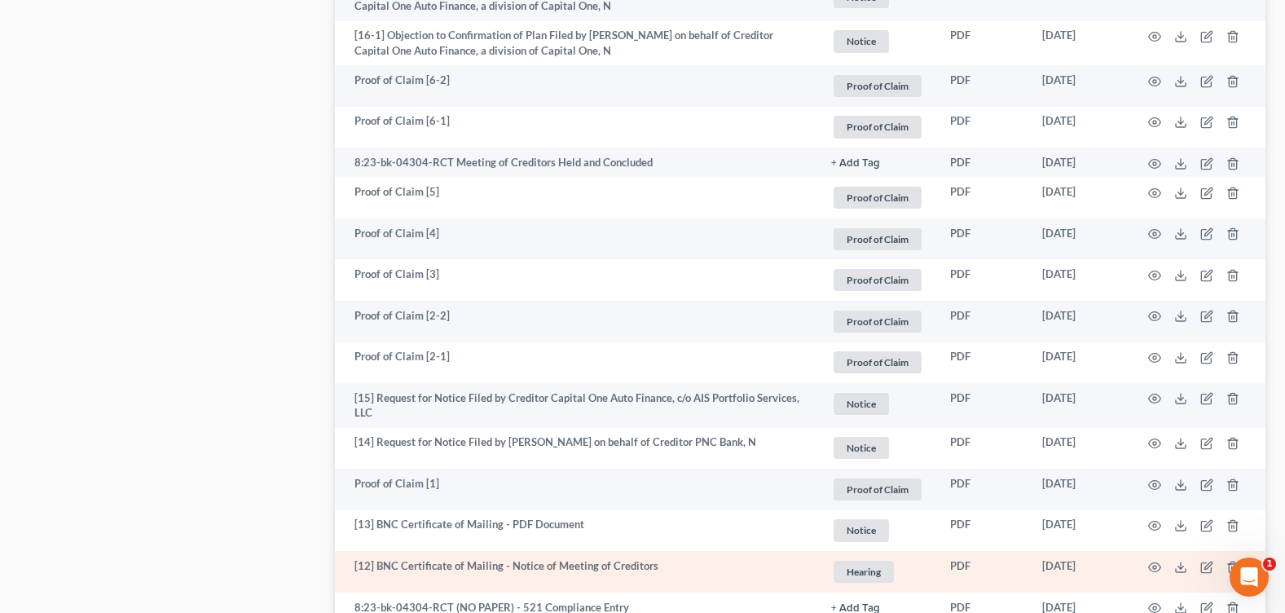
scroll to position [3097, 0]
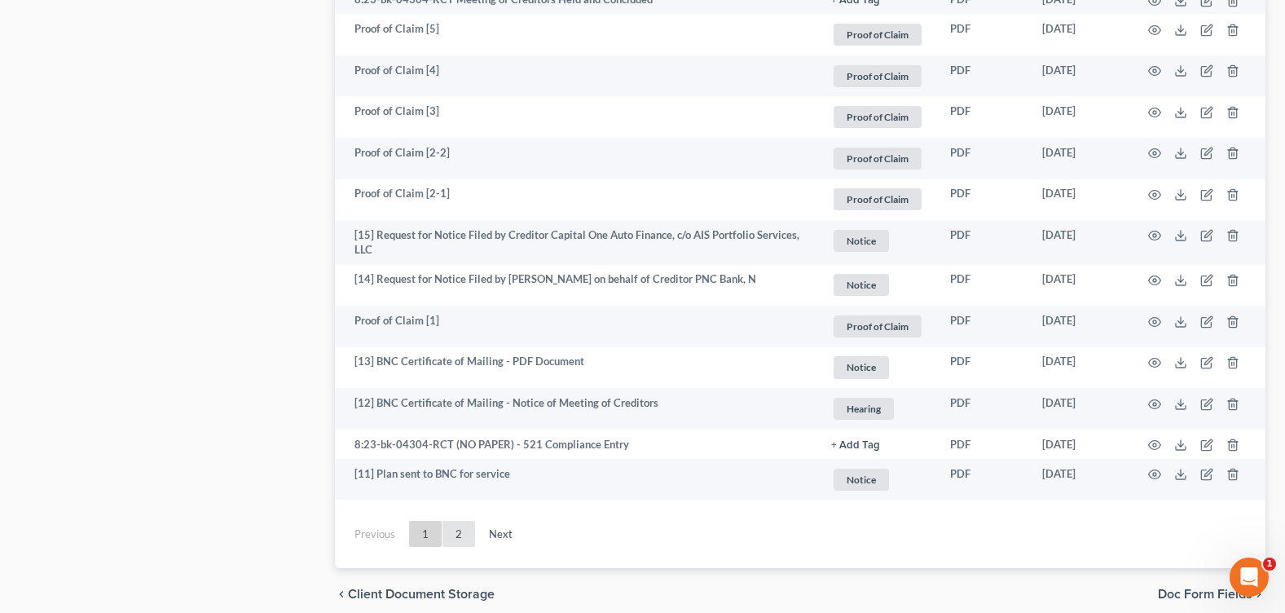
click at [462, 530] on link "2" at bounding box center [458, 534] width 33 height 26
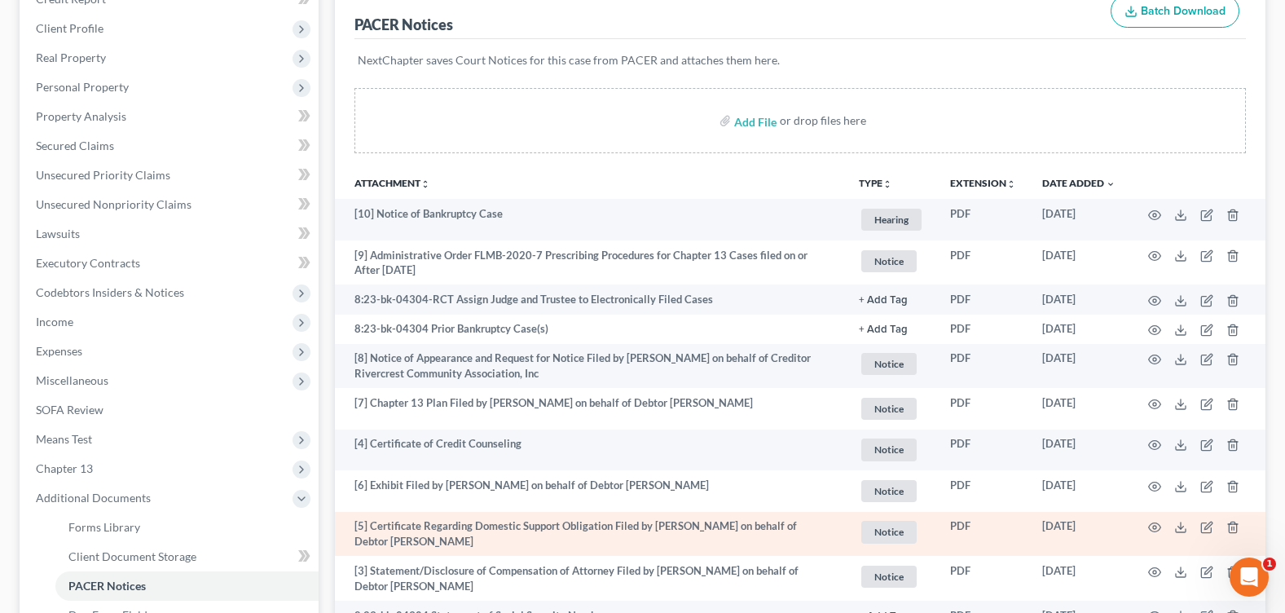
scroll to position [377, 0]
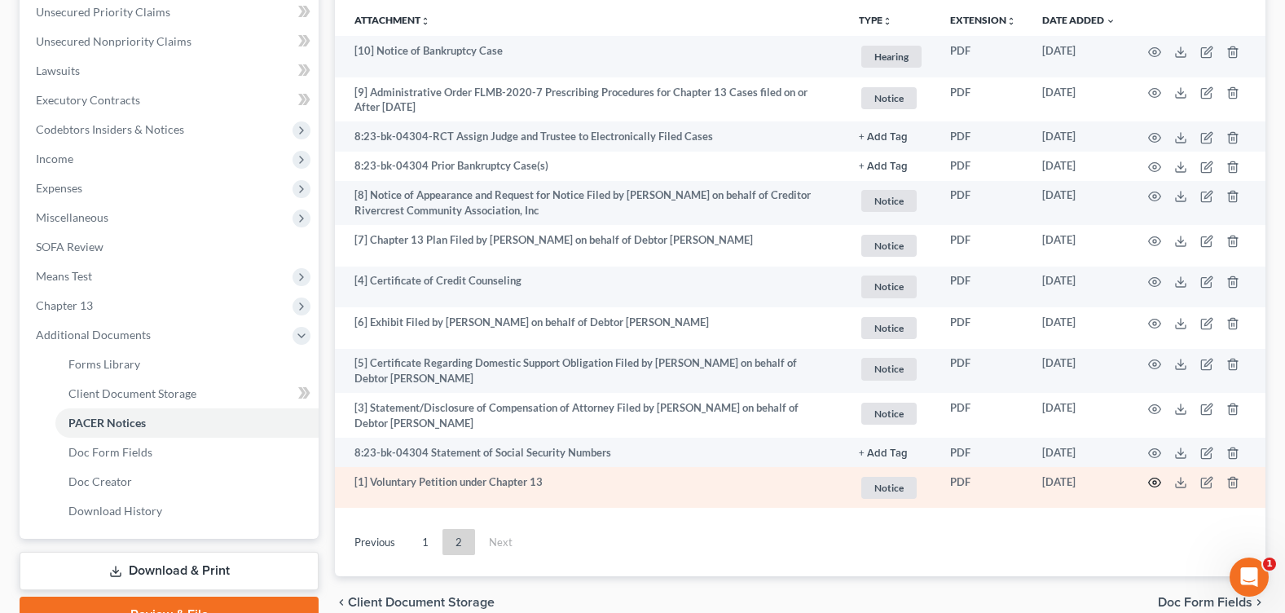
click at [1152, 482] on icon "button" at bounding box center [1154, 482] width 13 height 13
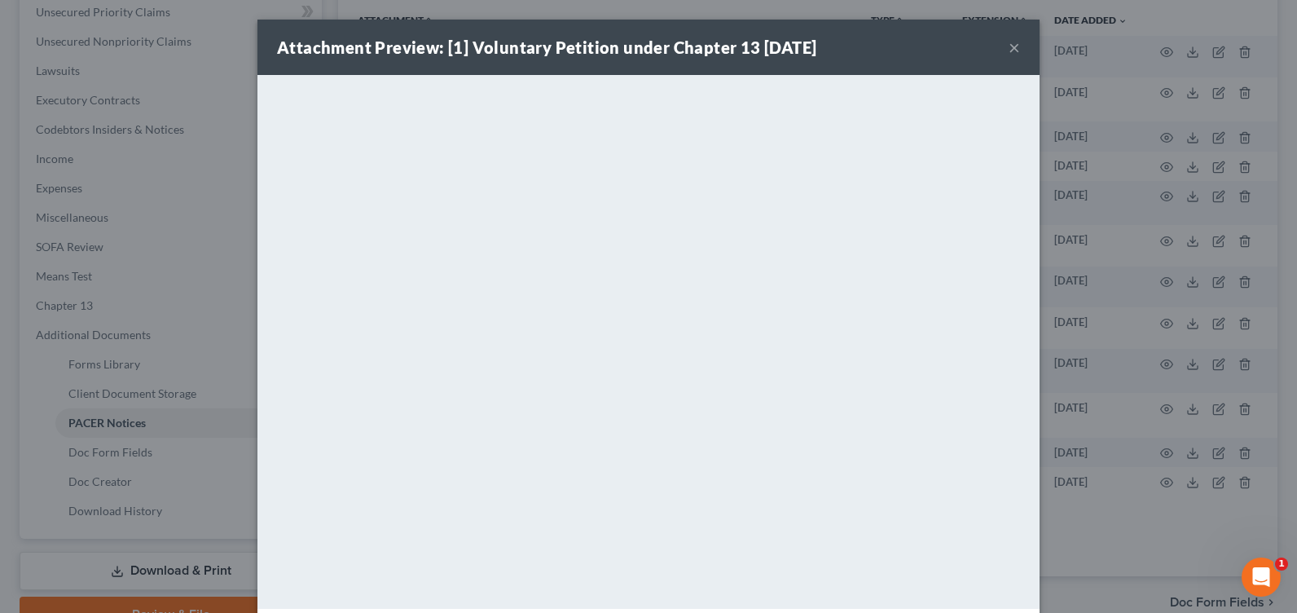
drag, startPoint x: 1008, startPoint y: 51, endPoint x: 982, endPoint y: 70, distance: 32.6
click at [1009, 51] on button "×" at bounding box center [1014, 47] width 11 height 20
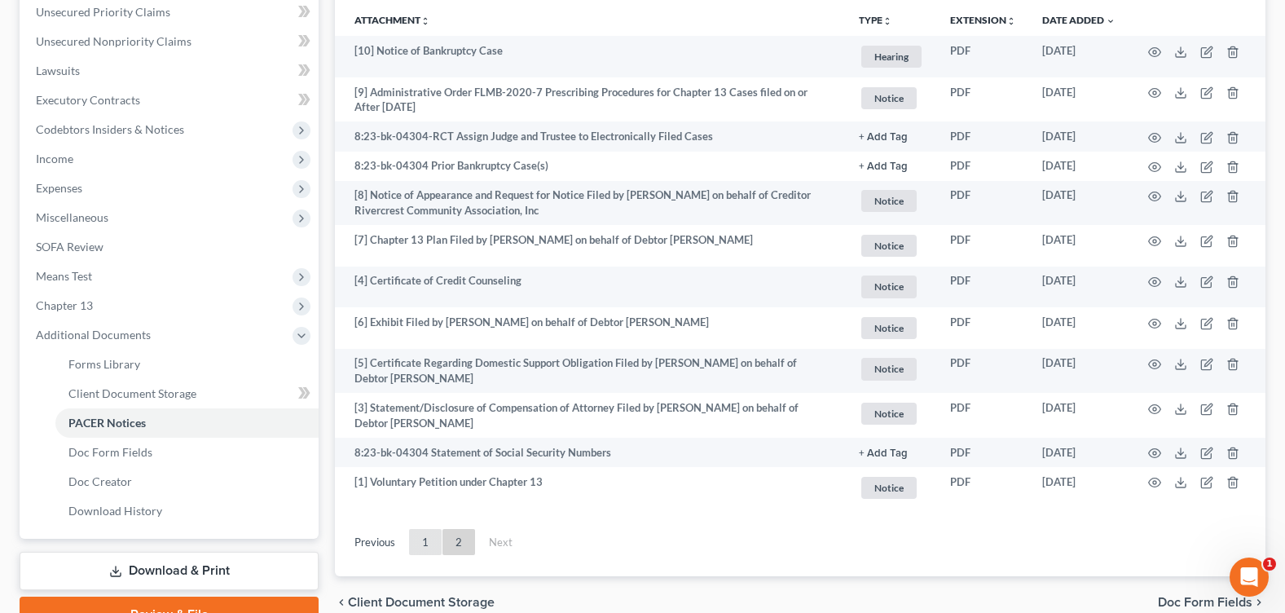
click at [424, 543] on link "1" at bounding box center [425, 542] width 33 height 26
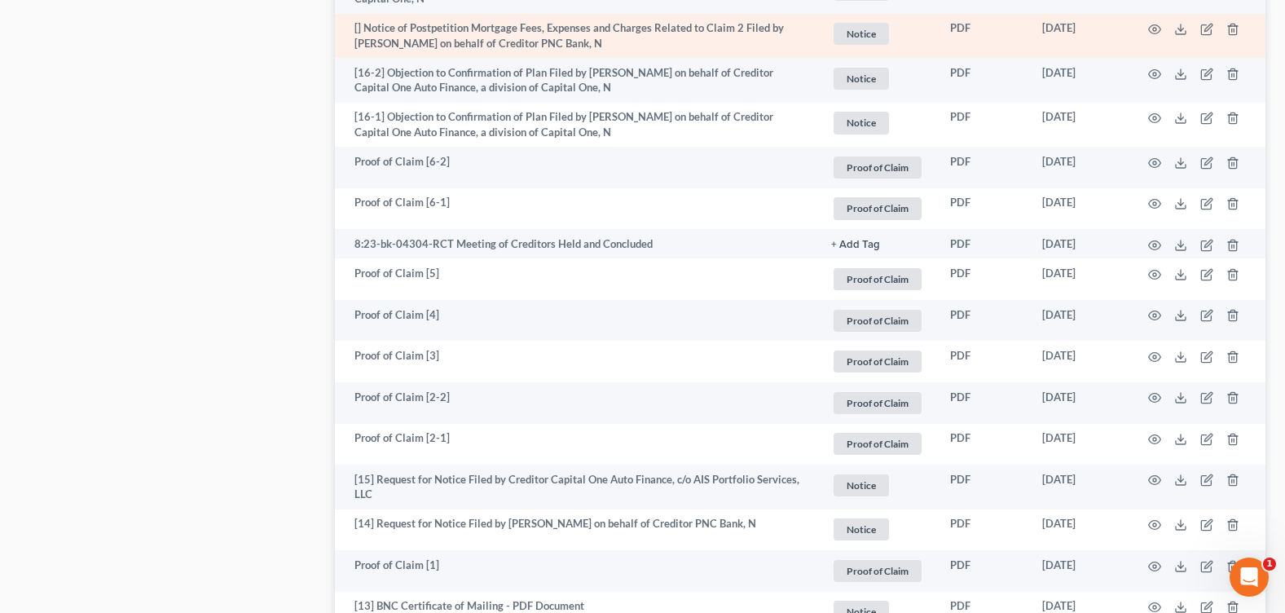
scroll to position [3097, 0]
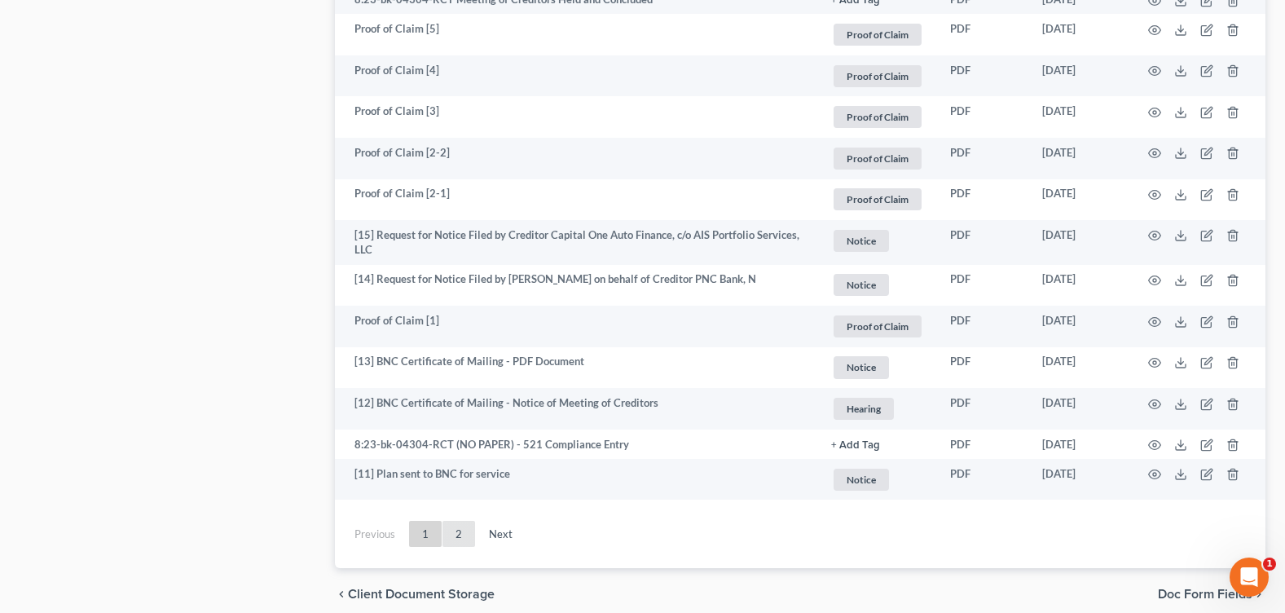
click at [460, 533] on link "2" at bounding box center [458, 534] width 33 height 26
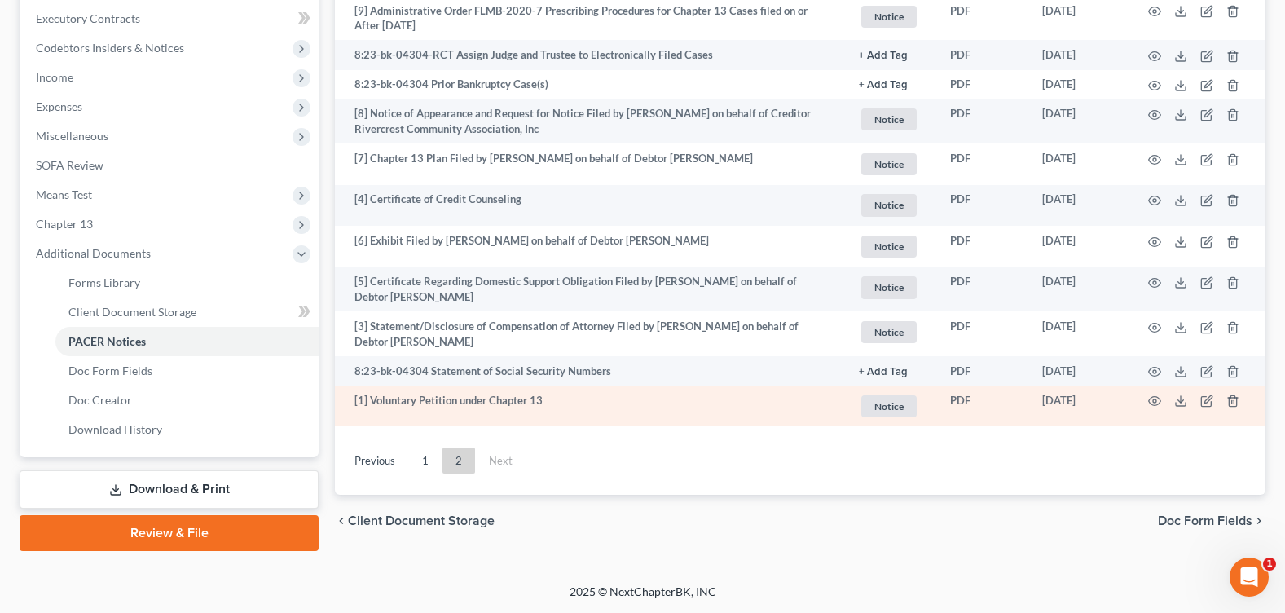
scroll to position [377, 0]
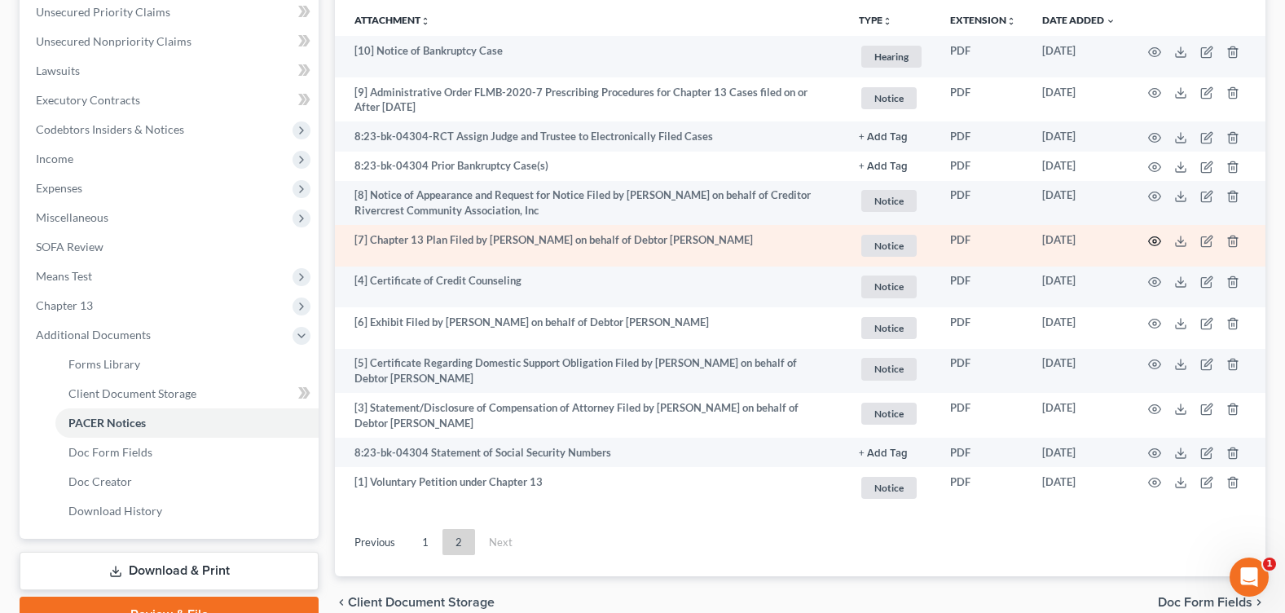
click at [1153, 240] on circle "button" at bounding box center [1154, 241] width 3 height 3
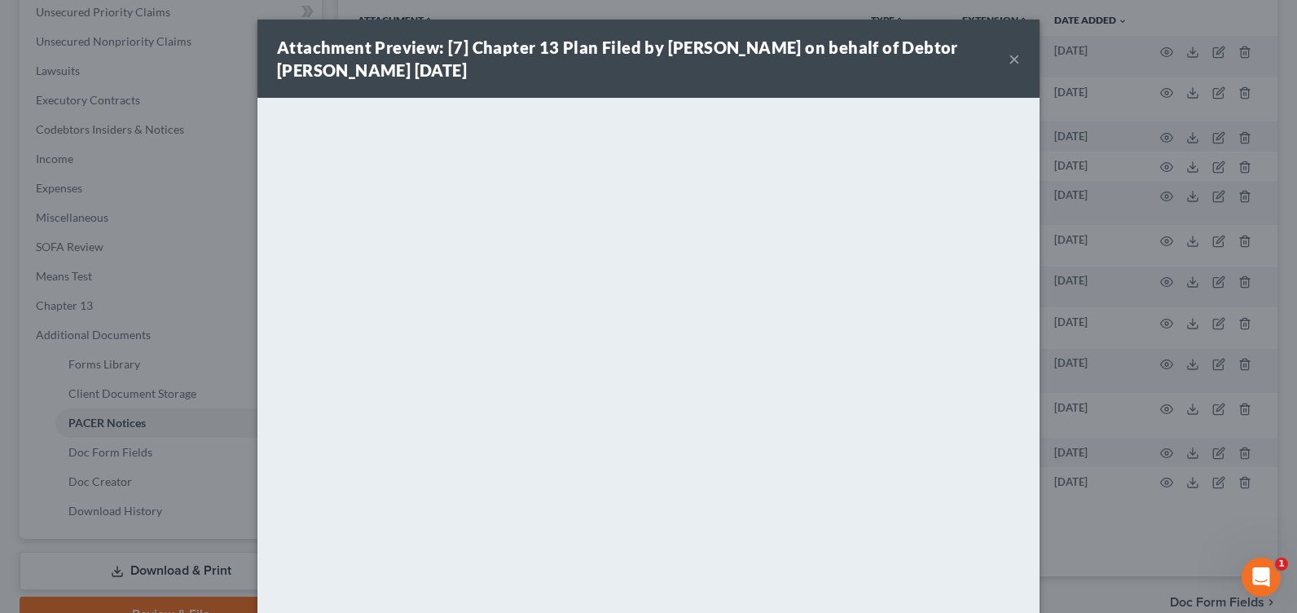
drag, startPoint x: 1004, startPoint y: 58, endPoint x: 640, endPoint y: 53, distance: 364.3
click at [997, 58] on div "Attachment Preview: [7] Chapter 13 Plan Filed by [PERSON_NAME] on behalf of Deb…" at bounding box center [649, 59] width 782 height 78
click at [1000, 59] on div "Attachment Preview: [7] Chapter 13 Plan Filed by [PERSON_NAME] on behalf of Deb…" at bounding box center [643, 59] width 732 height 46
click at [1009, 59] on button "×" at bounding box center [1014, 59] width 11 height 20
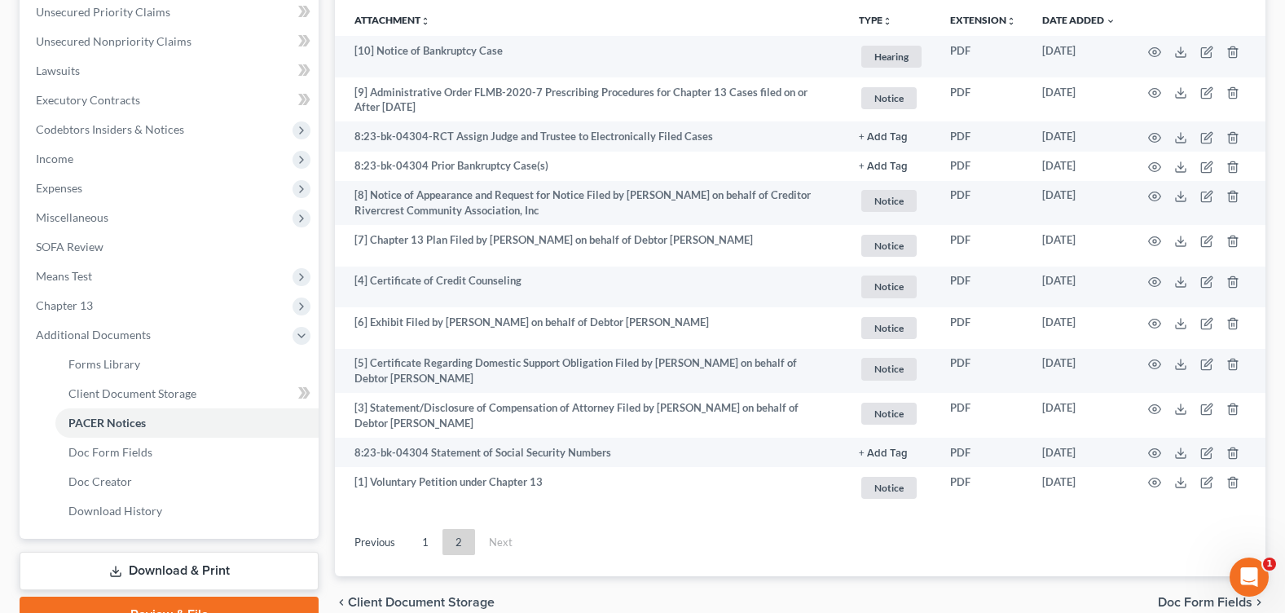
scroll to position [0, 0]
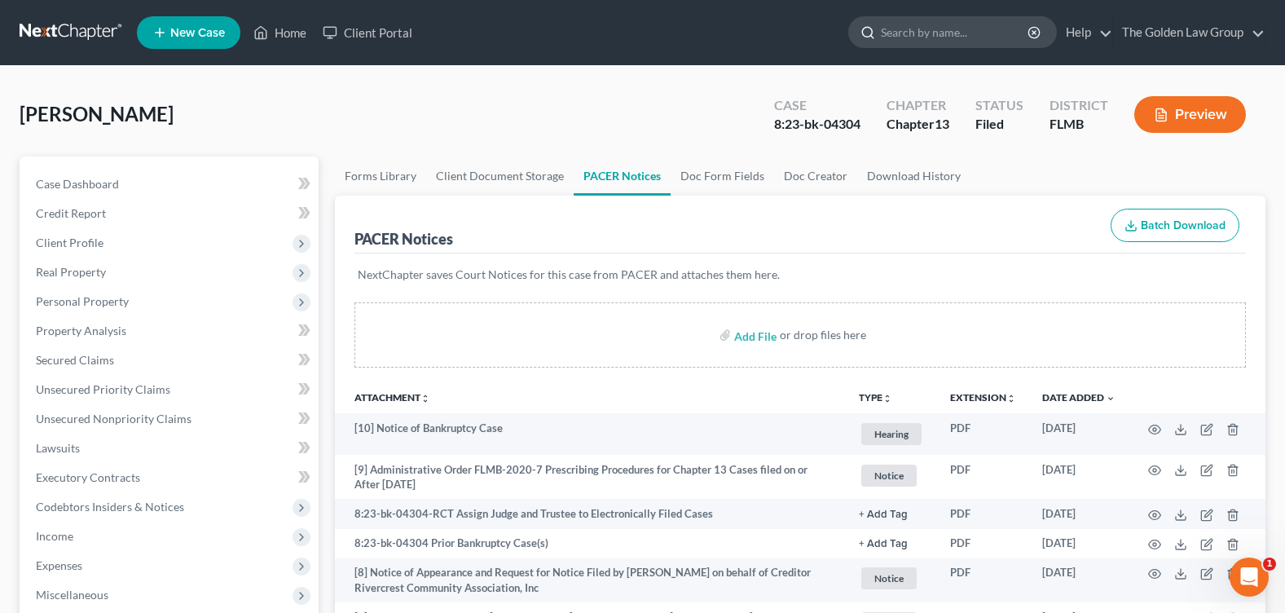
click at [931, 34] on input "search" at bounding box center [955, 32] width 149 height 30
type input "[PERSON_NAME]"
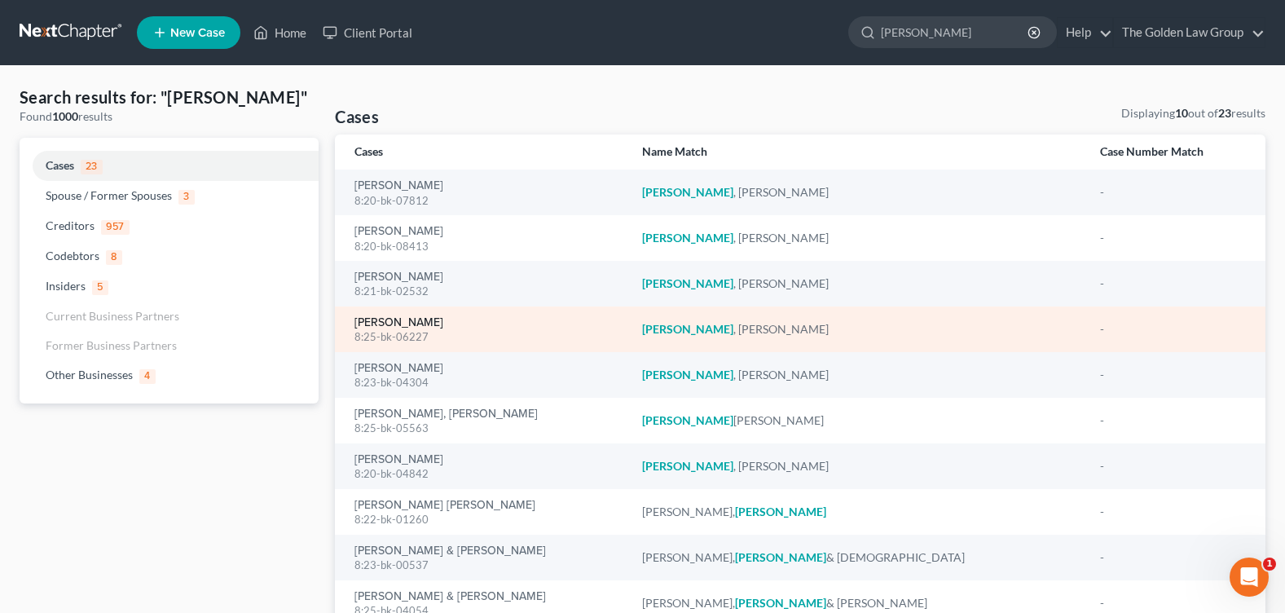
click at [378, 319] on link "[PERSON_NAME]" at bounding box center [398, 322] width 89 height 11
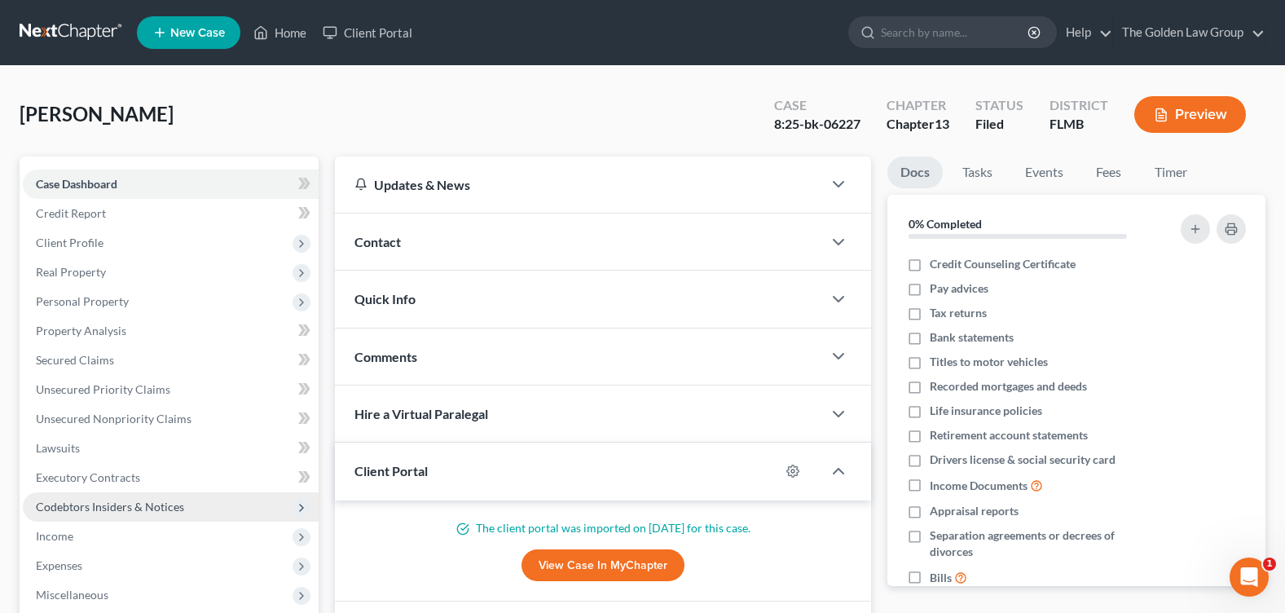
scroll to position [244, 0]
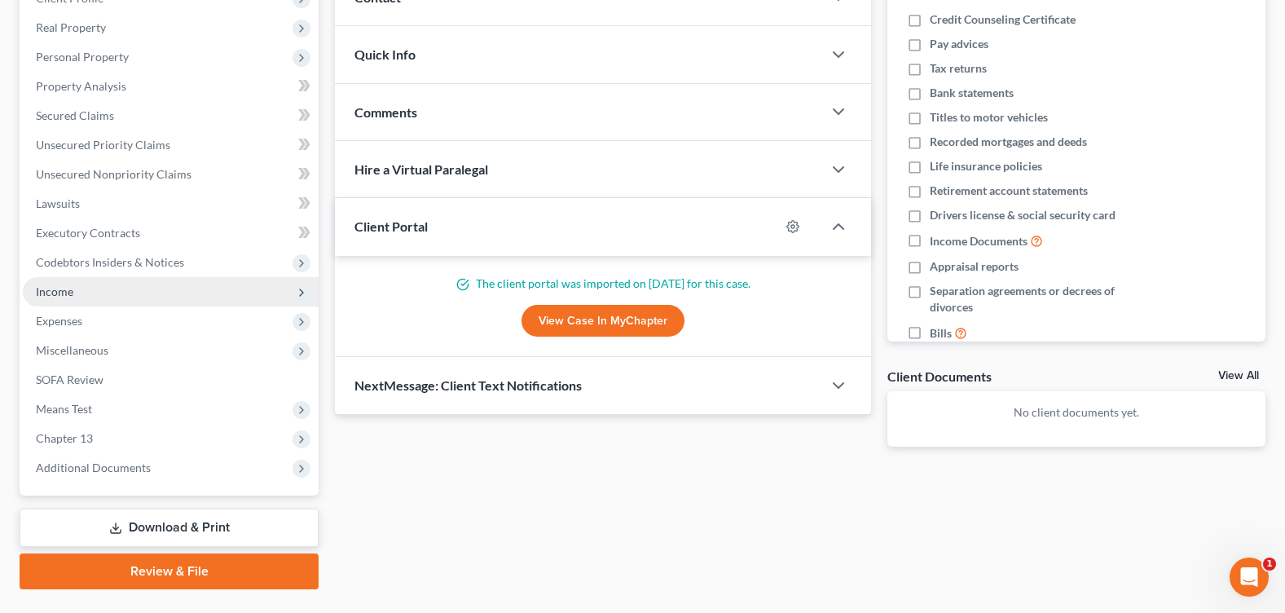
click at [93, 295] on span "Income" at bounding box center [171, 291] width 296 height 29
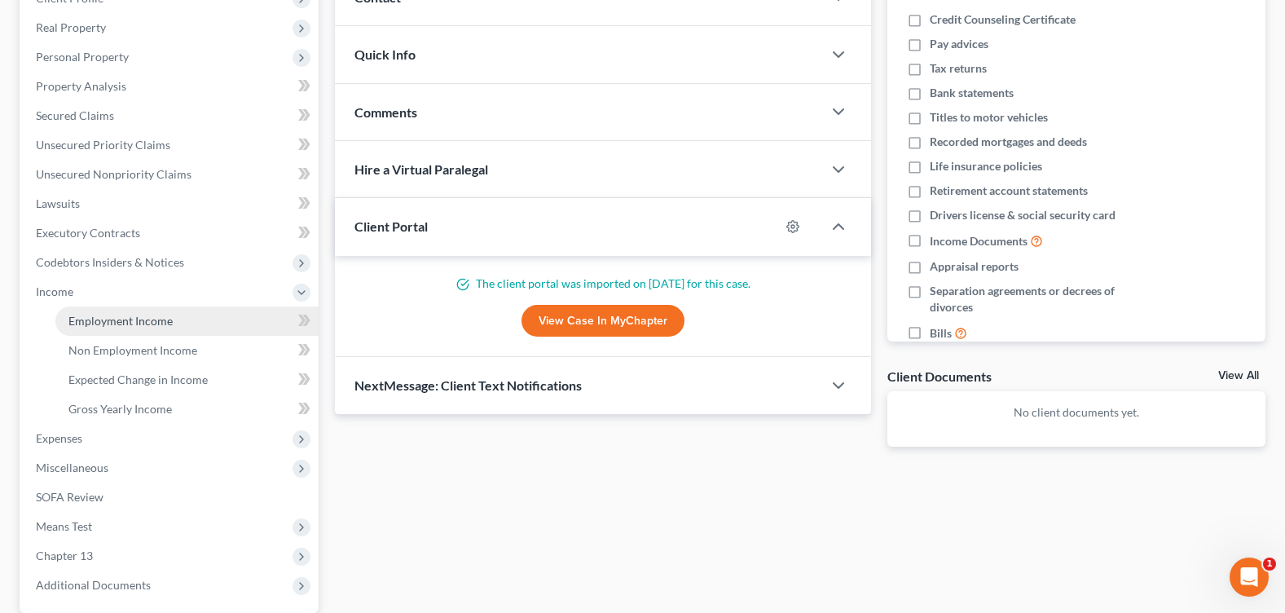
click at [134, 323] on span "Employment Income" at bounding box center [120, 321] width 104 height 14
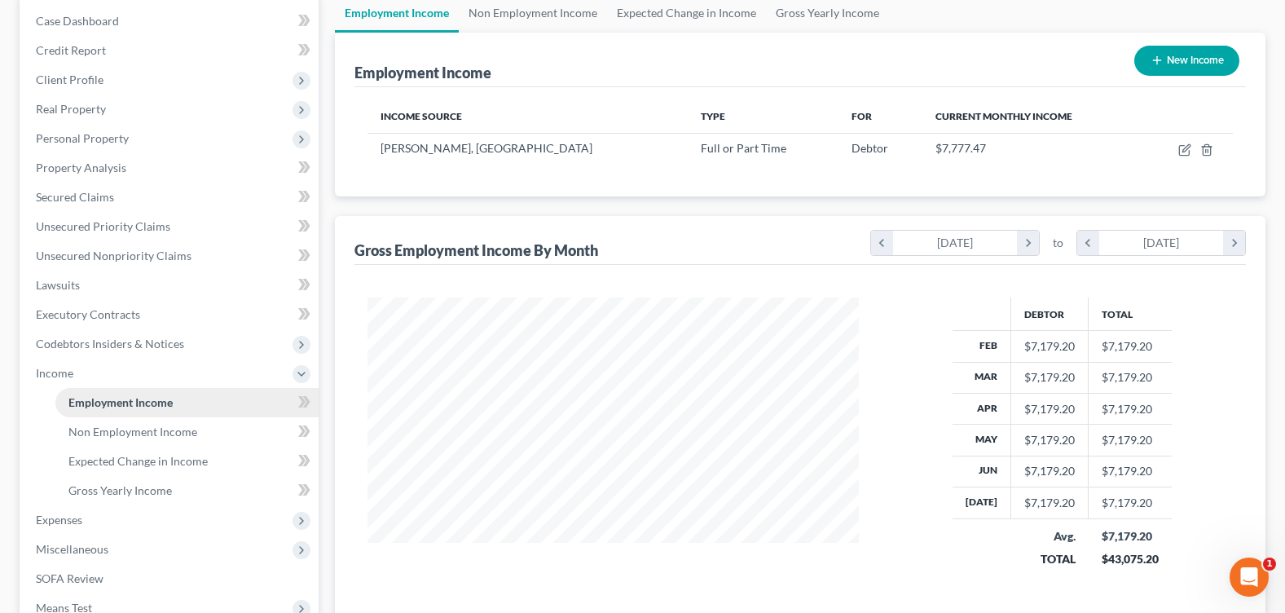
scroll to position [400, 0]
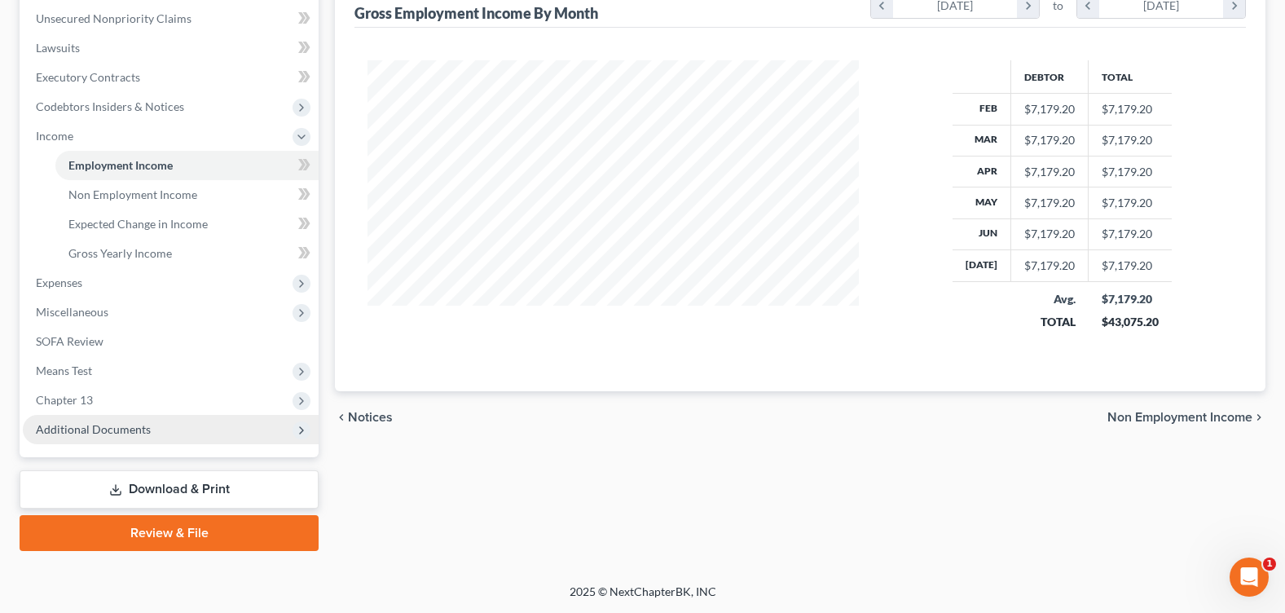
click at [157, 437] on span "Additional Documents" at bounding box center [171, 429] width 296 height 29
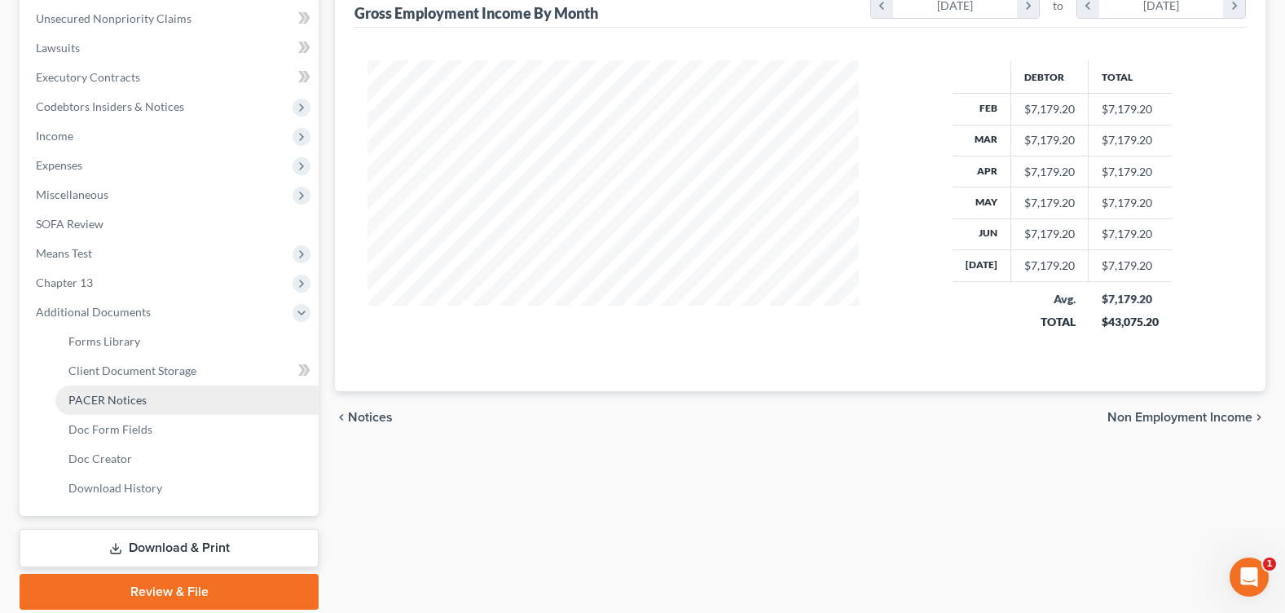
click at [164, 407] on link "PACER Notices" at bounding box center [186, 399] width 263 height 29
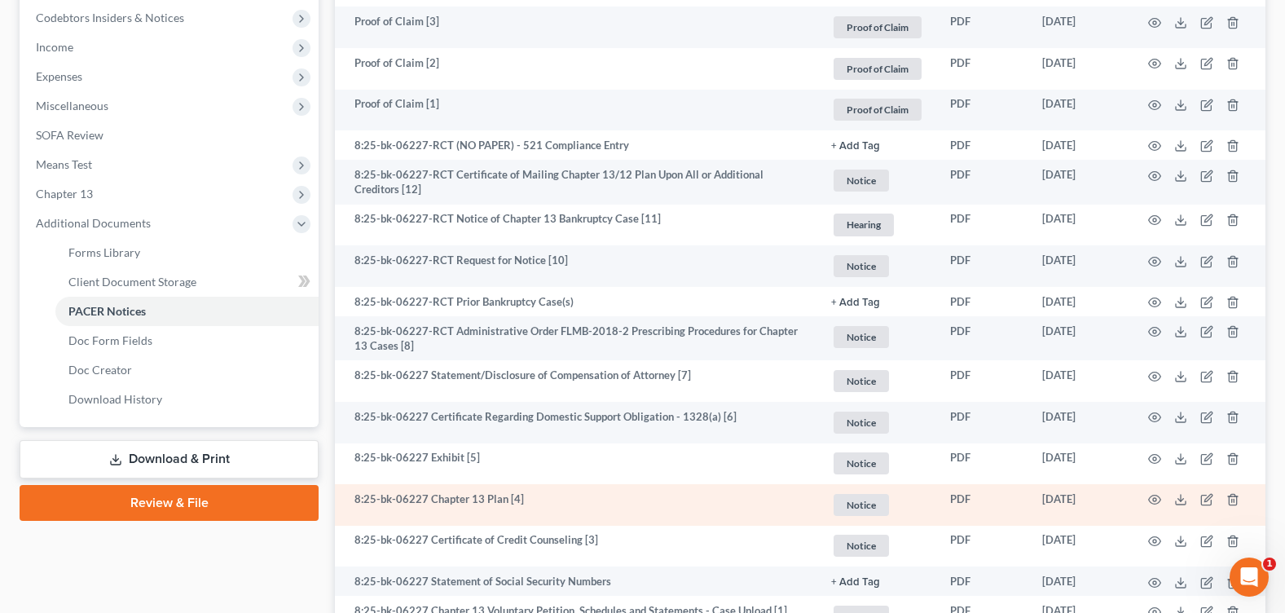
scroll to position [570, 0]
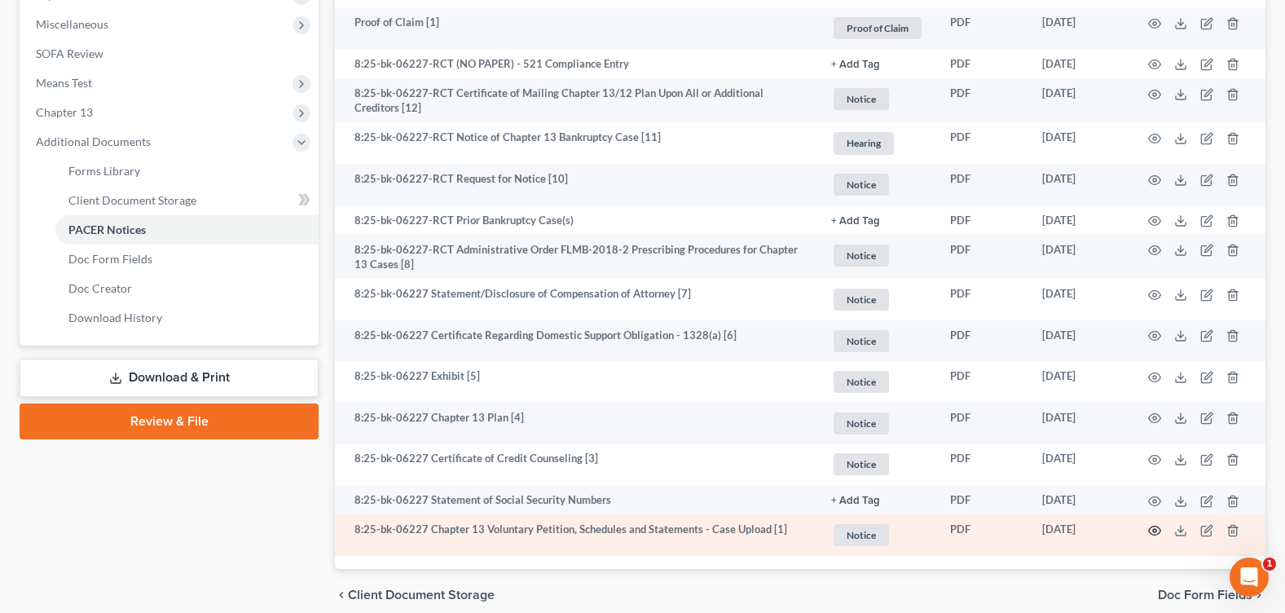
click at [1159, 530] on icon "button" at bounding box center [1154, 530] width 13 height 13
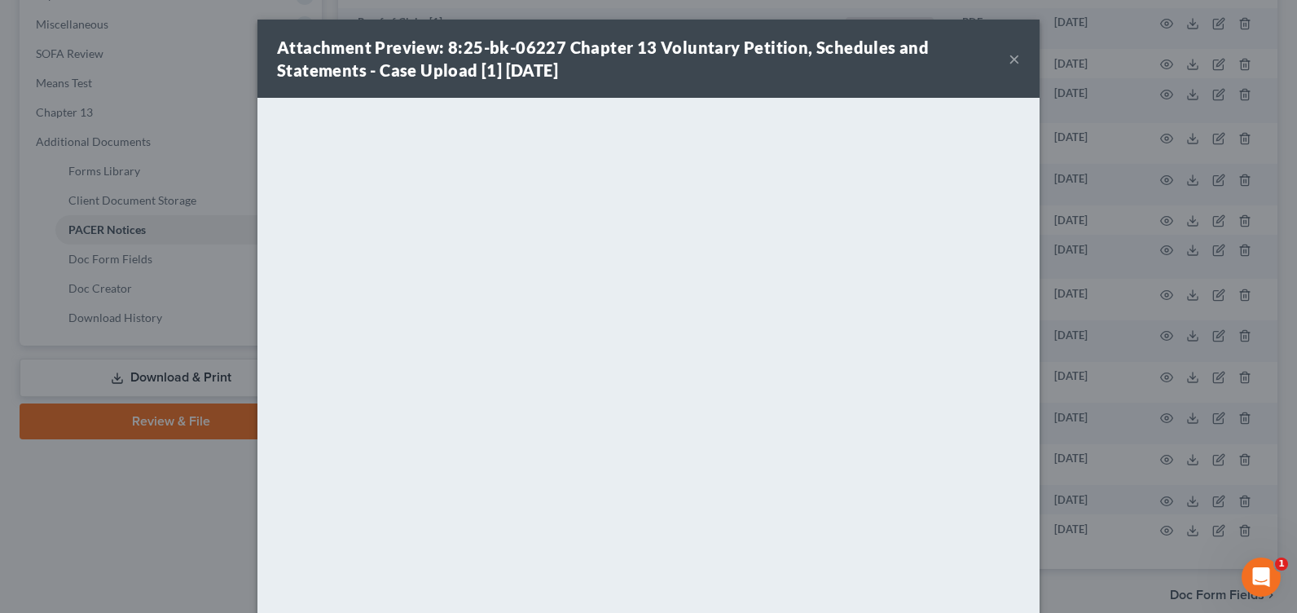
click at [1009, 59] on button "×" at bounding box center [1014, 59] width 11 height 20
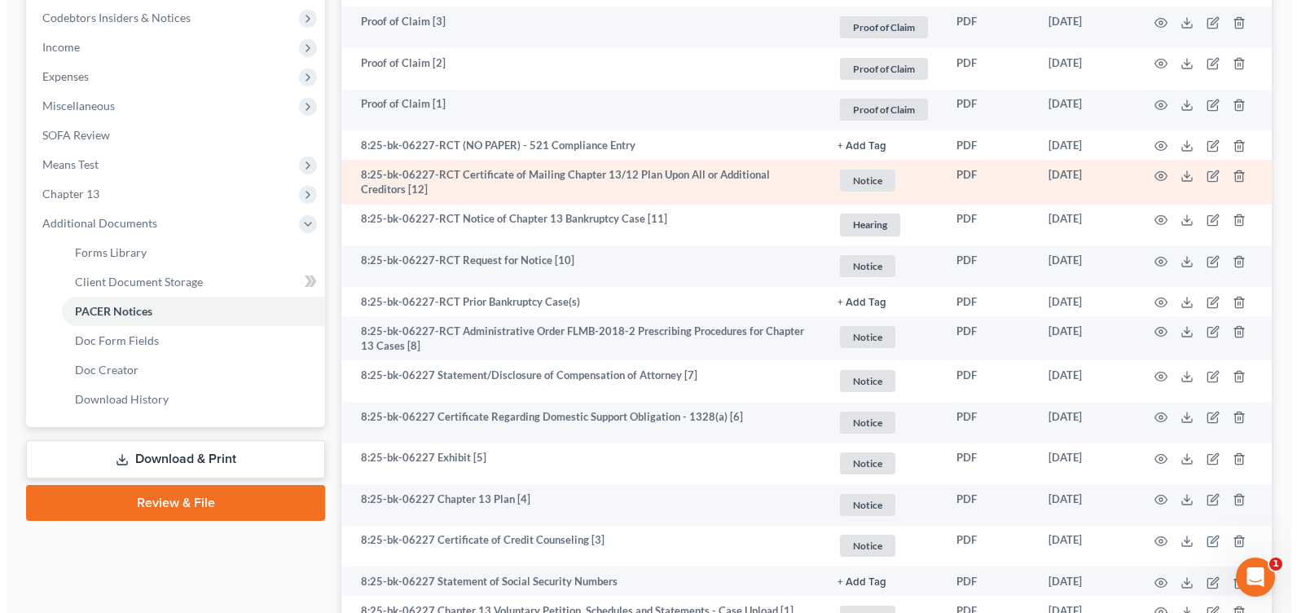
scroll to position [407, 0]
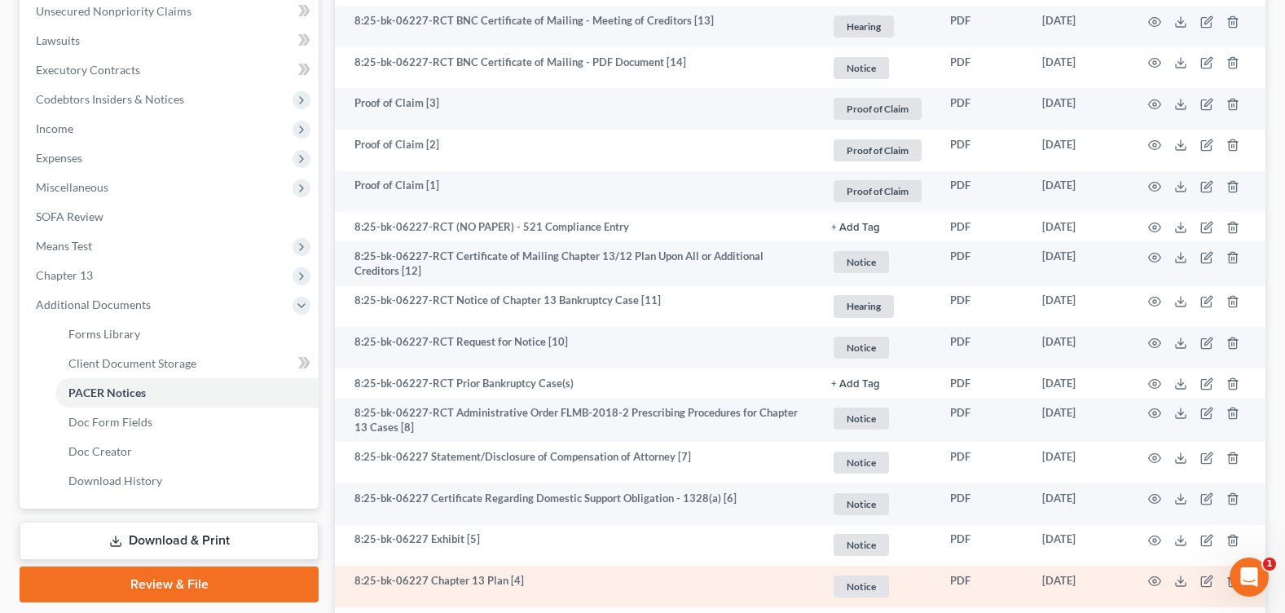
click at [1161, 579] on td at bounding box center [1197, 587] width 137 height 42
drag, startPoint x: 1164, startPoint y: 582, endPoint x: 1147, endPoint y: 586, distance: 17.6
click at [1151, 585] on td at bounding box center [1197, 587] width 137 height 42
click at [1151, 582] on icon "button" at bounding box center [1154, 580] width 13 height 13
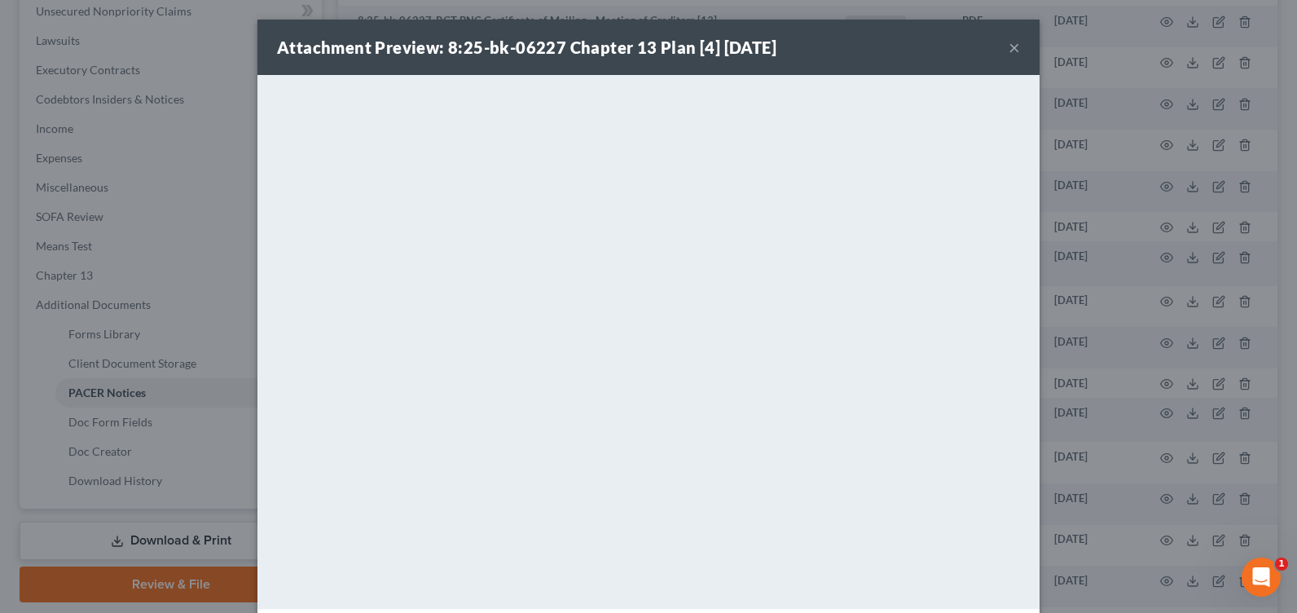
drag, startPoint x: 1004, startPoint y: 51, endPoint x: 850, endPoint y: 24, distance: 156.5
click at [967, 49] on div "Attachment Preview: 8:25-bk-06227 Chapter 13 Plan [4] [DATE] ×" at bounding box center [649, 47] width 782 height 55
